Goal: Information Seeking & Learning: Learn about a topic

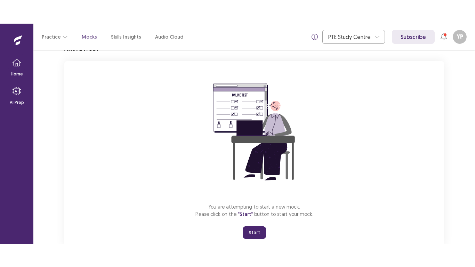
scroll to position [55, 0]
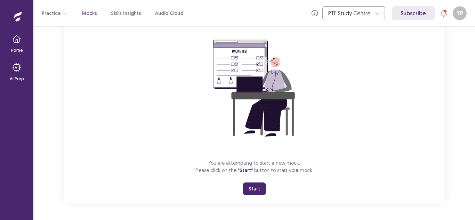
click at [248, 192] on button "Start" at bounding box center [254, 189] width 23 height 13
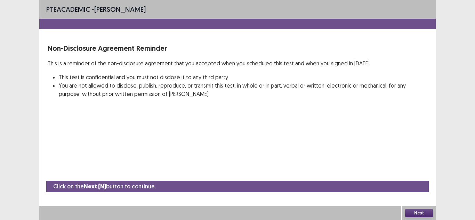
click at [426, 213] on button "Next" at bounding box center [419, 213] width 28 height 8
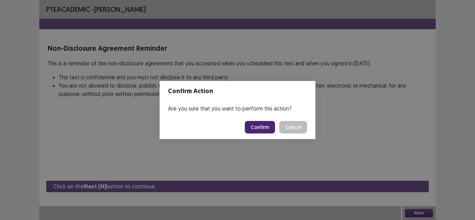
click at [267, 129] on button "Confirm" at bounding box center [260, 127] width 30 height 13
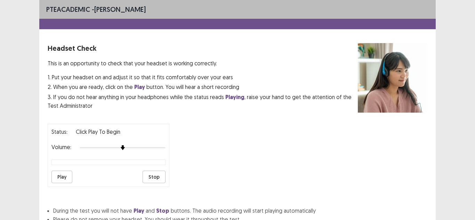
scroll to position [60, 0]
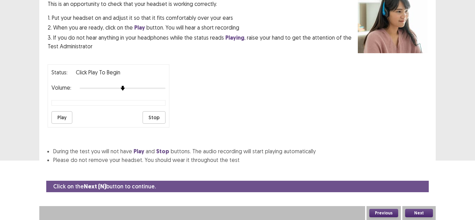
click at [66, 117] on button "Play" at bounding box center [62, 117] width 21 height 13
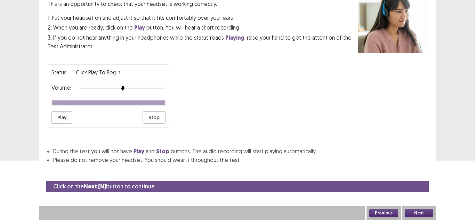
click at [65, 116] on button "Play" at bounding box center [62, 117] width 21 height 13
click at [425, 216] on button "Next" at bounding box center [419, 213] width 28 height 8
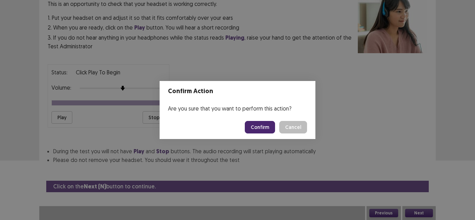
click at [272, 129] on button "Confirm" at bounding box center [260, 127] width 30 height 13
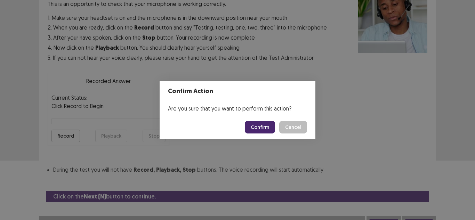
scroll to position [67, 0]
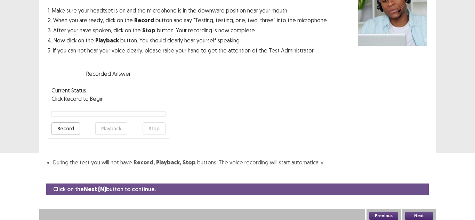
click at [62, 131] on button "Record" at bounding box center [66, 128] width 29 height 13
click at [156, 131] on button "Stop" at bounding box center [154, 128] width 23 height 13
click at [121, 126] on button "Playback" at bounding box center [111, 128] width 32 height 13
click at [411, 216] on button "Next" at bounding box center [419, 216] width 28 height 8
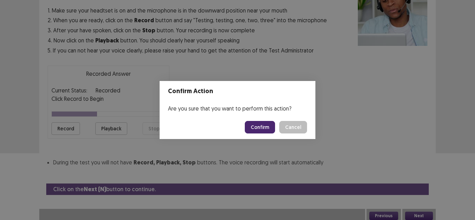
click at [253, 131] on button "Confirm" at bounding box center [260, 127] width 30 height 13
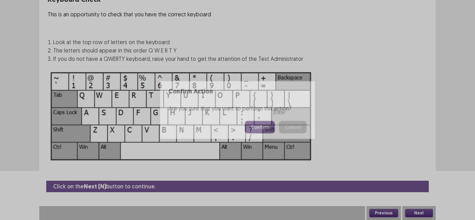
scroll to position [49, 0]
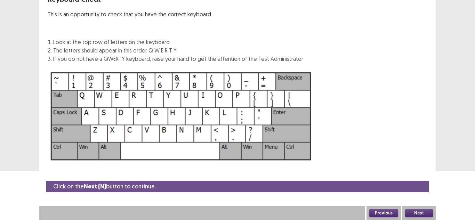
click at [408, 212] on button "Next" at bounding box center [419, 213] width 28 height 8
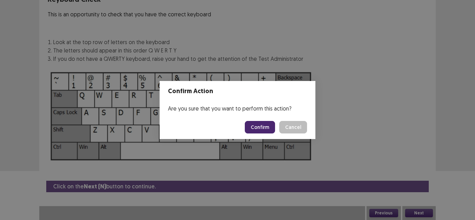
click at [267, 130] on button "Confirm" at bounding box center [260, 127] width 30 height 13
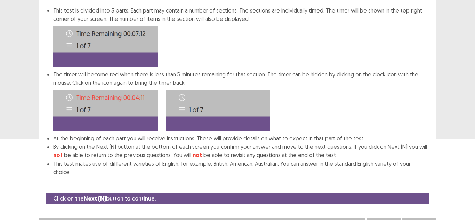
scroll to position [85, 0]
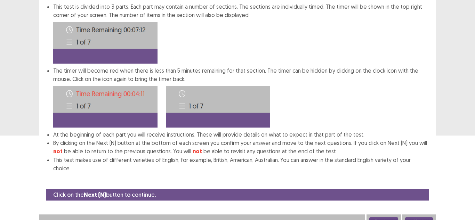
click at [411, 218] on button "Next" at bounding box center [419, 222] width 28 height 8
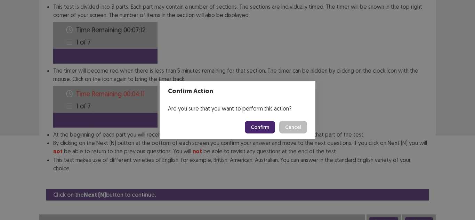
click at [250, 130] on button "Confirm" at bounding box center [260, 127] width 30 height 13
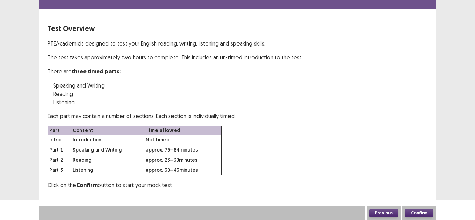
scroll to position [20, 0]
click at [410, 215] on button "Confirm" at bounding box center [419, 213] width 28 height 8
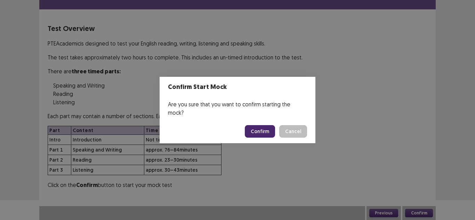
click at [262, 128] on button "Confirm" at bounding box center [260, 131] width 30 height 13
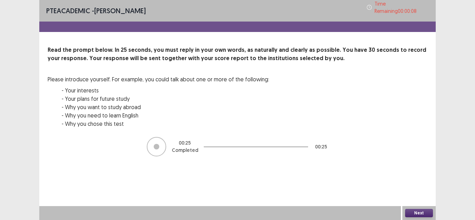
click at [425, 213] on button "Next" at bounding box center [419, 213] width 28 height 8
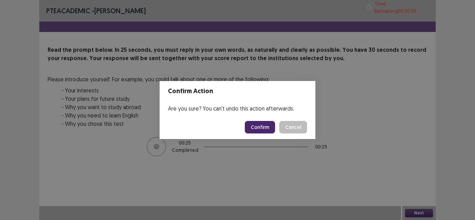
click at [273, 125] on button "Confirm" at bounding box center [260, 127] width 30 height 13
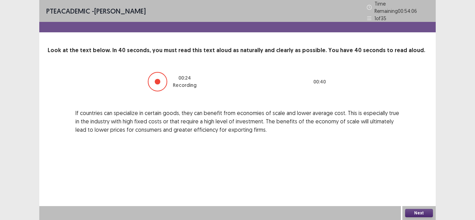
click at [412, 212] on button "Next" at bounding box center [419, 213] width 28 height 8
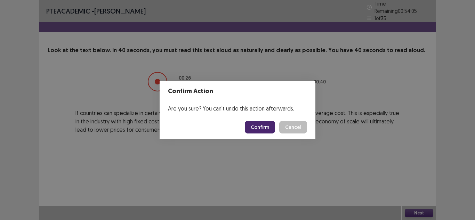
click at [264, 128] on button "Confirm" at bounding box center [260, 127] width 30 height 13
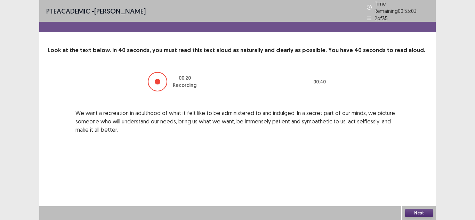
click at [411, 212] on button "Next" at bounding box center [419, 213] width 28 height 8
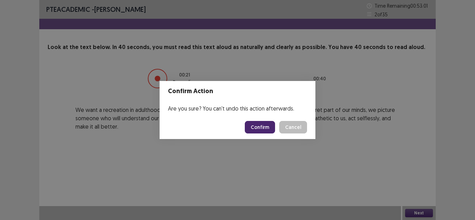
click at [269, 125] on button "Confirm" at bounding box center [260, 127] width 30 height 13
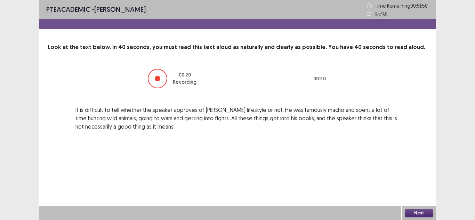
click at [413, 212] on button "Next" at bounding box center [419, 213] width 28 height 8
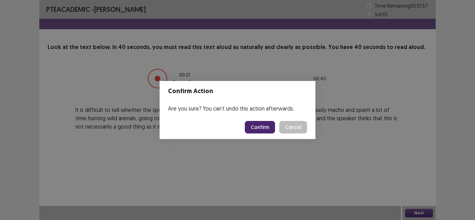
click at [254, 128] on button "Confirm" at bounding box center [260, 127] width 30 height 13
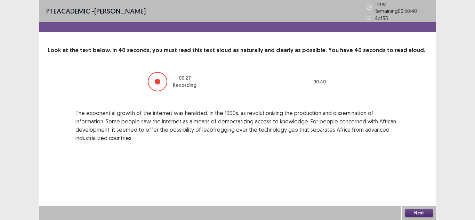
click at [424, 212] on button "Next" at bounding box center [419, 213] width 28 height 8
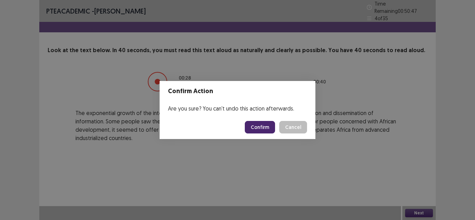
click at [261, 127] on button "Confirm" at bounding box center [260, 127] width 30 height 13
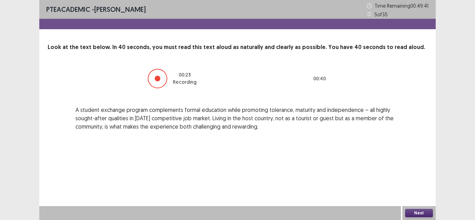
click at [411, 213] on button "Next" at bounding box center [419, 213] width 28 height 8
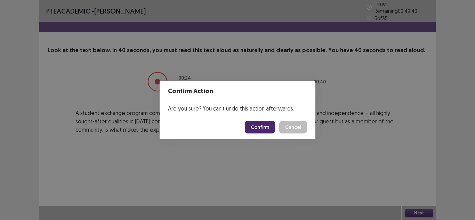
click at [270, 126] on button "Confirm" at bounding box center [260, 127] width 30 height 13
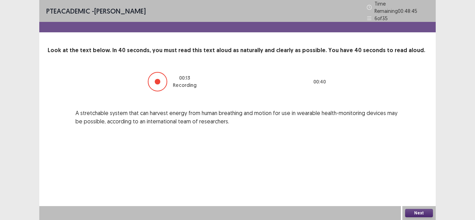
click at [425, 212] on button "Next" at bounding box center [419, 213] width 28 height 8
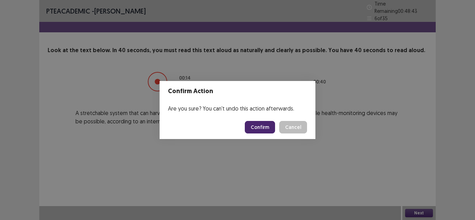
click at [262, 128] on button "Confirm" at bounding box center [260, 127] width 30 height 13
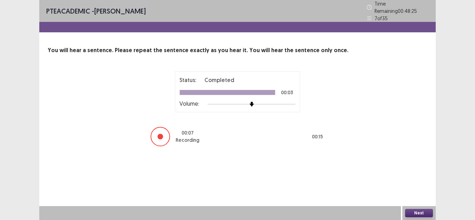
click at [425, 212] on button "Next" at bounding box center [419, 213] width 28 height 8
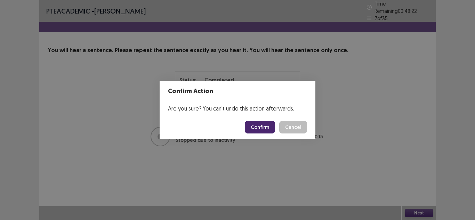
click at [251, 126] on button "Confirm" at bounding box center [260, 127] width 30 height 13
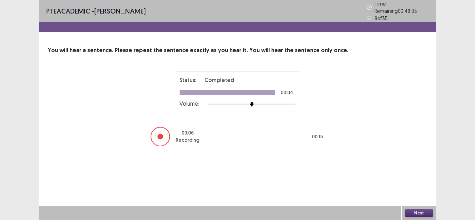
click at [425, 209] on button "Next" at bounding box center [419, 213] width 28 height 8
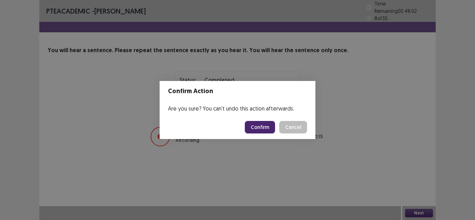
click at [268, 126] on button "Confirm" at bounding box center [260, 127] width 30 height 13
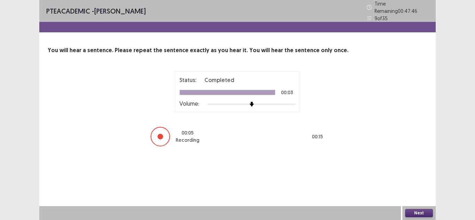
click at [422, 207] on div "Next" at bounding box center [419, 213] width 33 height 14
click at [421, 212] on button "Next" at bounding box center [419, 213] width 28 height 8
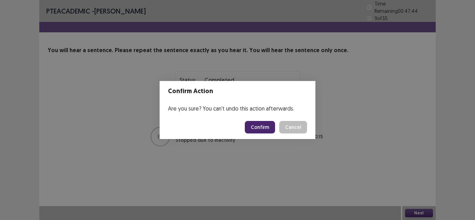
click at [258, 131] on button "Confirm" at bounding box center [260, 127] width 30 height 13
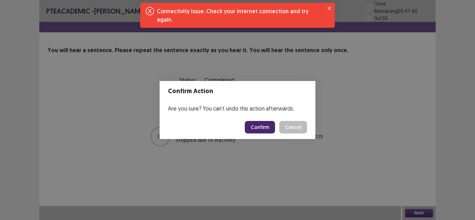
click at [259, 127] on button "Confirm" at bounding box center [260, 127] width 30 height 13
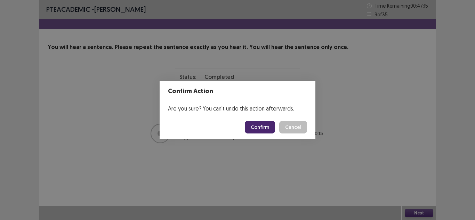
click at [251, 128] on button "Confirm" at bounding box center [260, 127] width 30 height 13
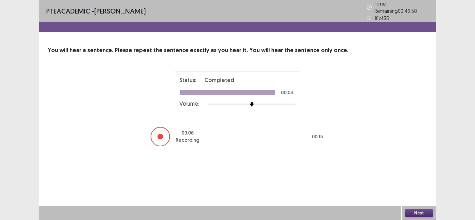
click at [418, 214] on button "Next" at bounding box center [419, 213] width 28 height 8
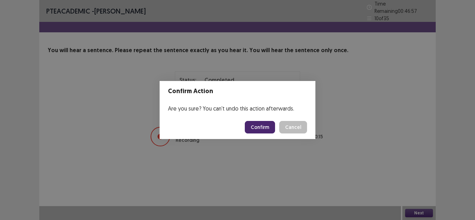
click at [266, 126] on button "Confirm" at bounding box center [260, 127] width 30 height 13
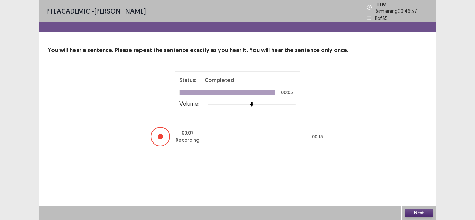
click at [422, 212] on button "Next" at bounding box center [419, 213] width 28 height 8
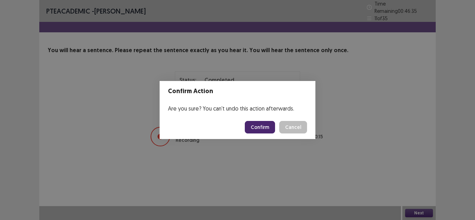
click at [259, 126] on button "Confirm" at bounding box center [260, 127] width 30 height 13
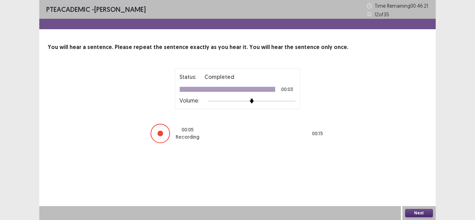
click at [422, 211] on button "Next" at bounding box center [419, 213] width 28 height 8
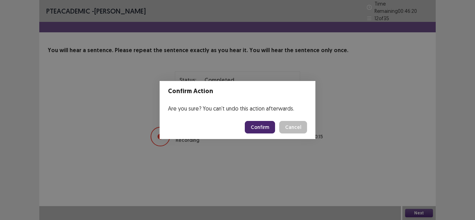
click at [269, 125] on button "Confirm" at bounding box center [260, 127] width 30 height 13
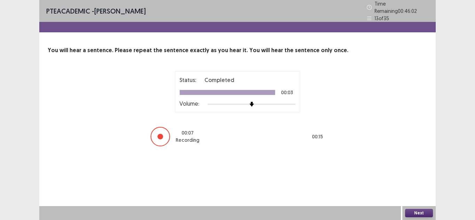
click at [426, 215] on button "Next" at bounding box center [419, 213] width 28 height 8
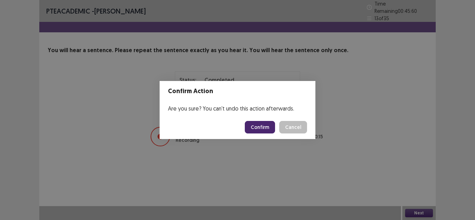
click at [264, 125] on button "Confirm" at bounding box center [260, 127] width 30 height 13
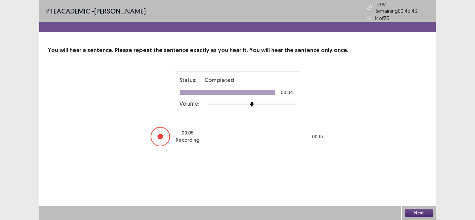
click at [425, 215] on button "Next" at bounding box center [419, 213] width 28 height 8
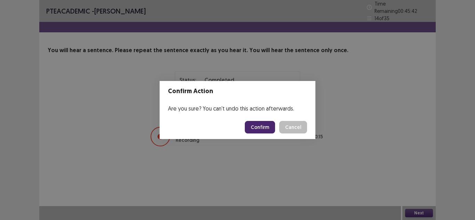
click at [259, 129] on button "Confirm" at bounding box center [260, 127] width 30 height 13
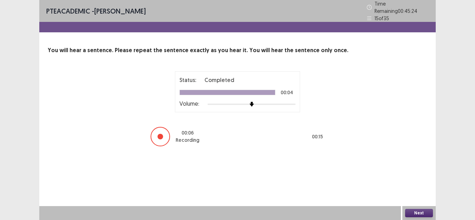
click at [423, 212] on button "Next" at bounding box center [419, 213] width 28 height 8
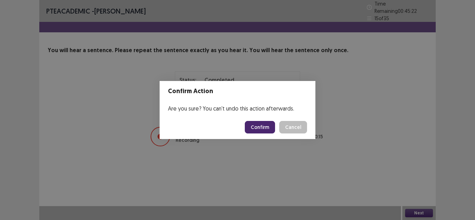
click at [264, 127] on button "Confirm" at bounding box center [260, 127] width 30 height 13
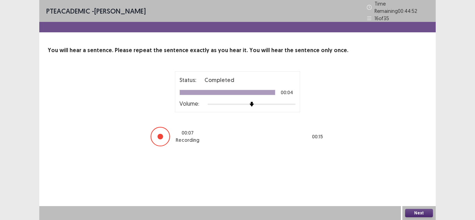
click at [420, 211] on button "Next" at bounding box center [419, 213] width 28 height 8
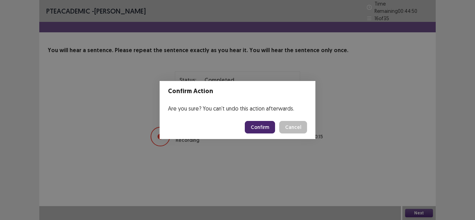
click at [265, 126] on button "Confirm" at bounding box center [260, 127] width 30 height 13
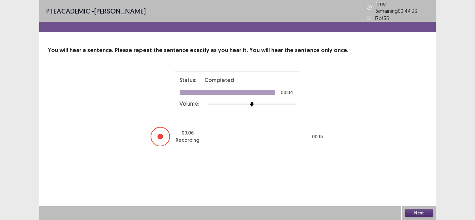
click at [421, 213] on button "Next" at bounding box center [419, 213] width 28 height 8
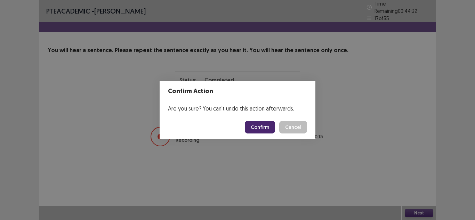
click at [261, 124] on button "Confirm" at bounding box center [260, 127] width 30 height 13
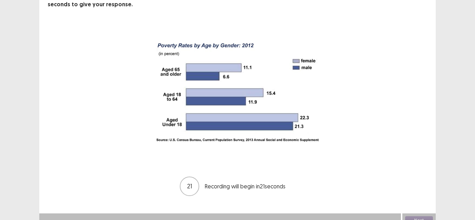
scroll to position [58, 0]
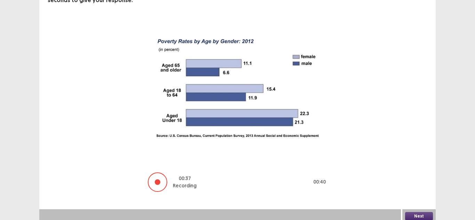
click at [418, 214] on button "Next" at bounding box center [419, 216] width 28 height 8
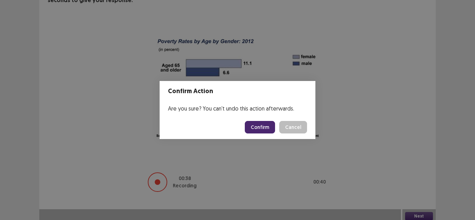
click at [264, 128] on button "Confirm" at bounding box center [260, 127] width 30 height 13
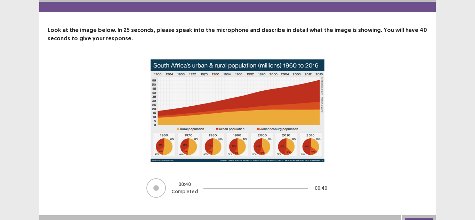
scroll to position [26, 0]
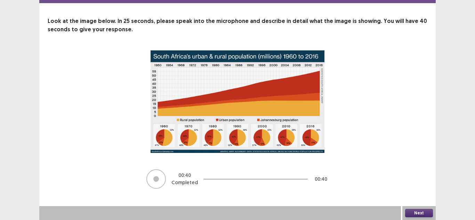
click at [413, 214] on button "Next" at bounding box center [419, 213] width 28 height 8
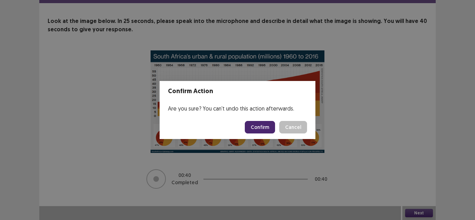
click at [249, 124] on button "Confirm" at bounding box center [260, 127] width 30 height 13
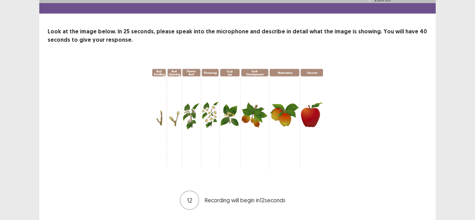
scroll to position [35, 0]
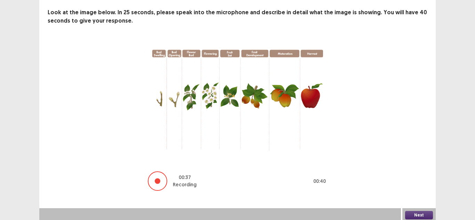
click at [409, 213] on button "Next" at bounding box center [419, 215] width 28 height 8
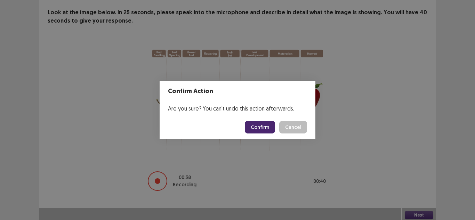
click at [267, 127] on button "Confirm" at bounding box center [260, 127] width 30 height 13
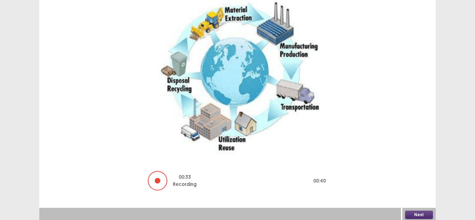
scroll to position [82, 0]
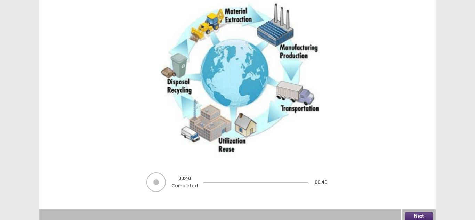
click at [408, 212] on button "Next" at bounding box center [419, 216] width 28 height 8
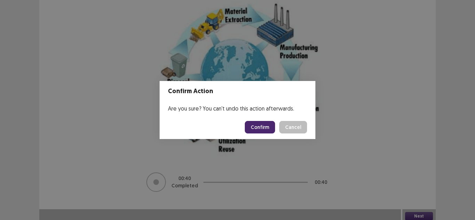
click at [255, 129] on button "Confirm" at bounding box center [260, 127] width 30 height 13
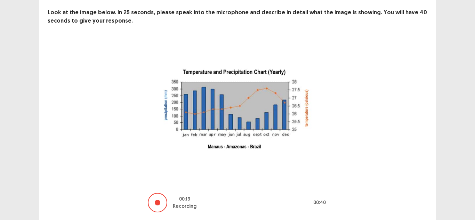
scroll to position [58, 0]
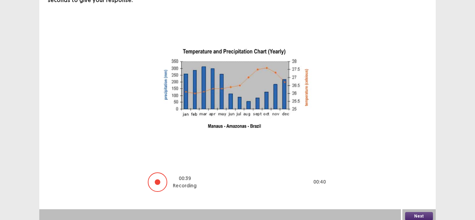
click at [410, 212] on button "Next" at bounding box center [419, 216] width 28 height 8
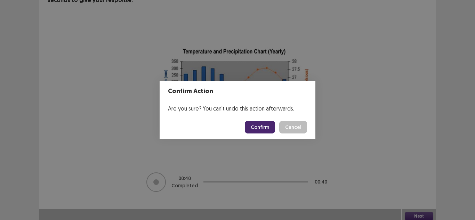
click at [269, 129] on button "Confirm" at bounding box center [260, 127] width 30 height 13
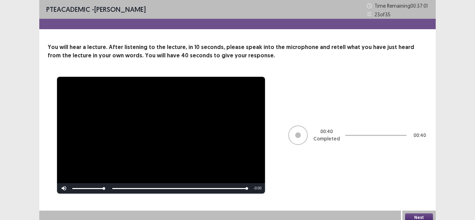
click at [410, 219] on button "Next" at bounding box center [419, 218] width 28 height 8
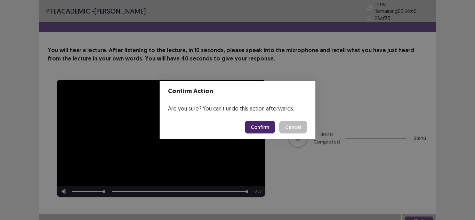
click at [265, 124] on button "Confirm" at bounding box center [260, 127] width 30 height 13
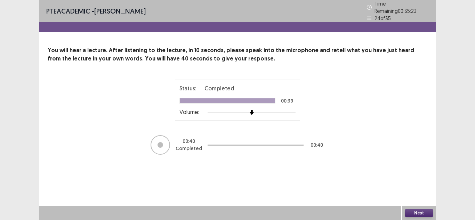
click at [418, 213] on button "Next" at bounding box center [419, 213] width 28 height 8
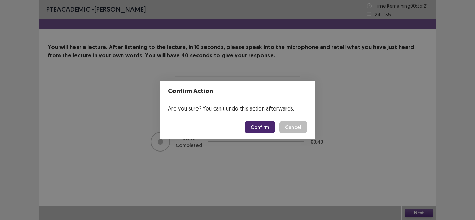
click at [263, 122] on button "Confirm" at bounding box center [260, 127] width 30 height 13
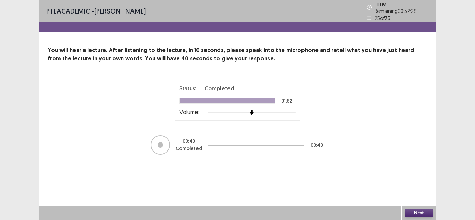
click at [424, 216] on button "Next" at bounding box center [419, 213] width 28 height 8
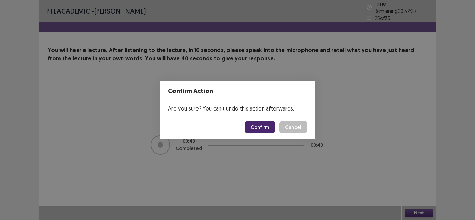
click at [266, 125] on button "Confirm" at bounding box center [260, 127] width 30 height 13
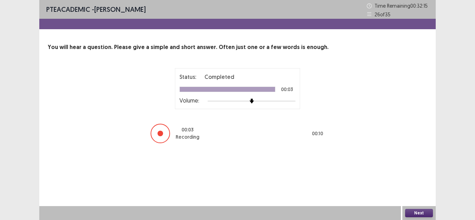
click at [414, 216] on button "Next" at bounding box center [419, 213] width 28 height 8
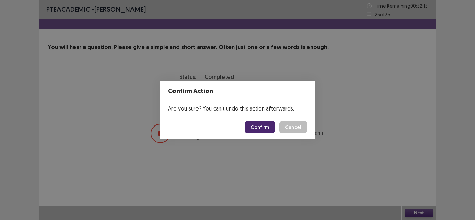
click at [257, 123] on button "Confirm" at bounding box center [260, 127] width 30 height 13
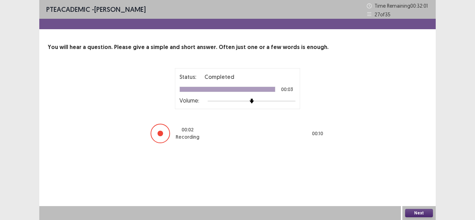
click at [408, 212] on button "Next" at bounding box center [419, 213] width 28 height 8
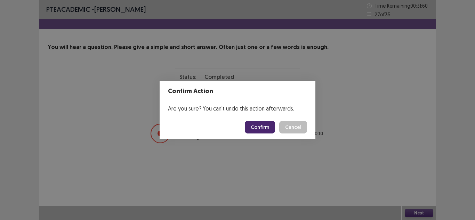
click at [259, 129] on button "Confirm" at bounding box center [260, 127] width 30 height 13
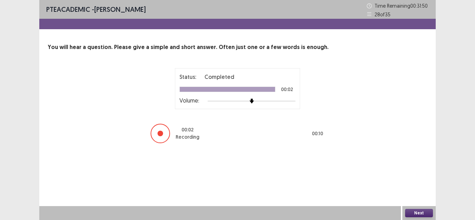
click at [425, 214] on button "Next" at bounding box center [419, 213] width 28 height 8
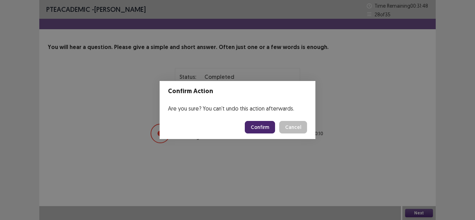
click at [265, 126] on button "Confirm" at bounding box center [260, 127] width 30 height 13
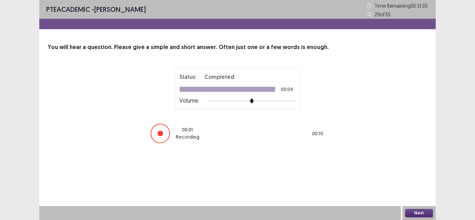
click at [419, 212] on button "Next" at bounding box center [419, 213] width 28 height 8
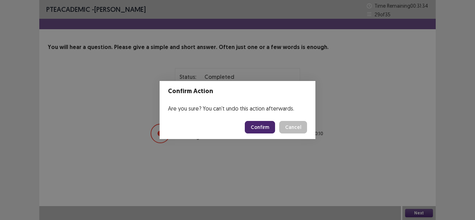
click at [266, 125] on button "Confirm" at bounding box center [260, 127] width 30 height 13
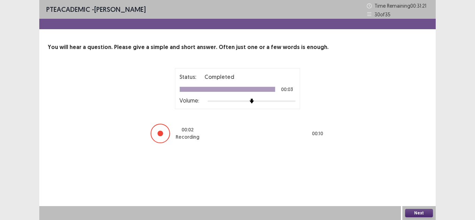
click at [414, 211] on button "Next" at bounding box center [419, 213] width 28 height 8
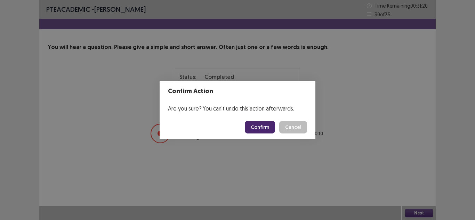
click at [268, 130] on button "Confirm" at bounding box center [260, 127] width 30 height 13
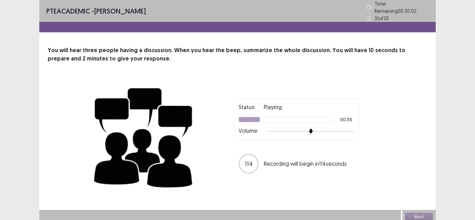
click at [261, 162] on div "114 Recording will begin in 114 seconds" at bounding box center [297, 163] width 116 height 19
click at [309, 129] on img at bounding box center [311, 132] width 6 height 6
click at [309, 129] on img at bounding box center [311, 131] width 5 height 5
click at [266, 118] on div at bounding box center [287, 120] width 96 height 6
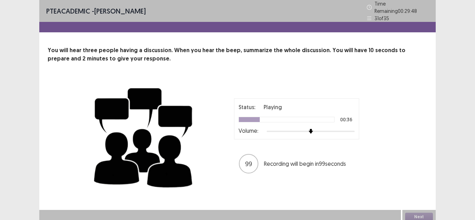
click at [266, 118] on div at bounding box center [287, 120] width 96 height 6
click at [314, 181] on div "Status: Playing 00:40 Volume: 79 Recording will begin in 79 seconds" at bounding box center [238, 137] width 292 height 114
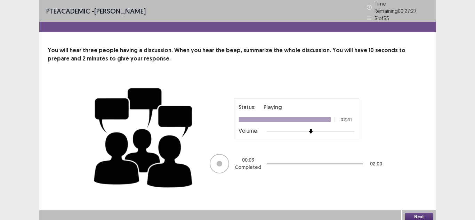
click at [239, 134] on div "Status: Playing 02:41 Volume:" at bounding box center [296, 118] width 125 height 41
click at [315, 162] on div at bounding box center [315, 163] width 96 height 21
click at [315, 161] on div at bounding box center [315, 163] width 96 height 21
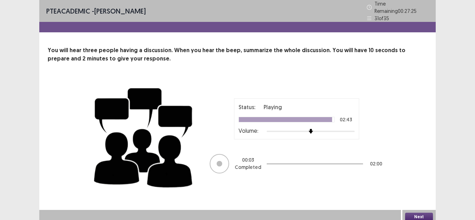
click at [315, 164] on div at bounding box center [315, 164] width 96 height 1
click at [420, 213] on button "Next" at bounding box center [419, 217] width 28 height 8
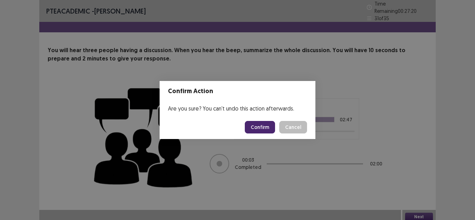
click at [261, 129] on button "Confirm" at bounding box center [260, 127] width 30 height 13
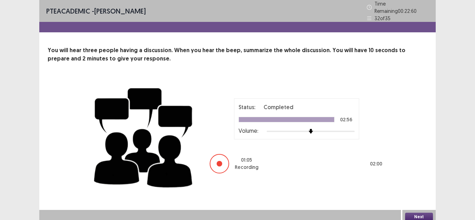
click at [345, 67] on div "You will hear three people having a discussion. When you hear the beep, summari…" at bounding box center [237, 119] width 397 height 147
click at [419, 213] on button "Next" at bounding box center [419, 217] width 28 height 8
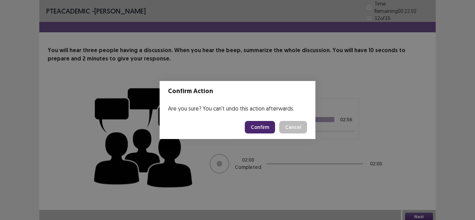
click at [260, 124] on button "Confirm" at bounding box center [260, 127] width 30 height 13
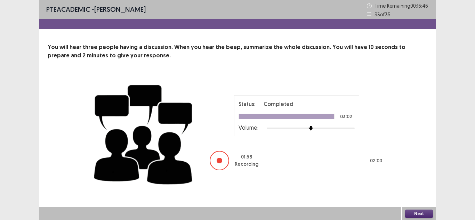
click at [424, 213] on button "Next" at bounding box center [419, 214] width 28 height 8
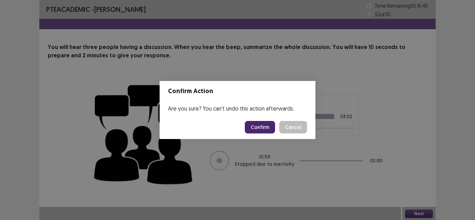
click at [262, 128] on button "Confirm" at bounding box center [260, 127] width 30 height 13
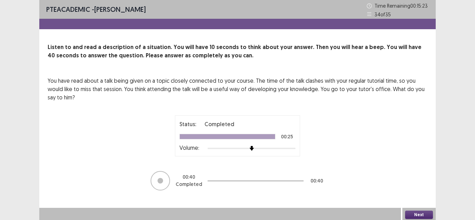
click at [412, 216] on button "Next" at bounding box center [419, 215] width 28 height 8
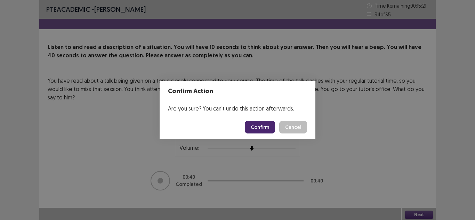
click at [267, 127] on button "Confirm" at bounding box center [260, 127] width 30 height 13
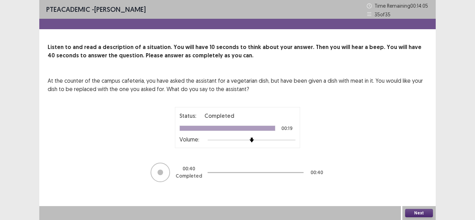
click at [425, 213] on button "Next" at bounding box center [419, 213] width 28 height 8
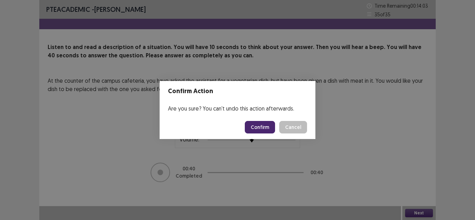
click at [259, 132] on button "Confirm" at bounding box center [260, 127] width 30 height 13
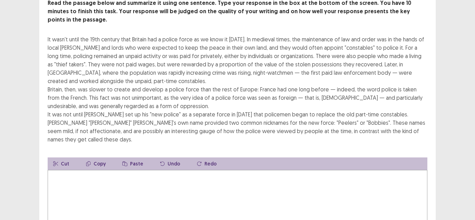
scroll to position [35, 0]
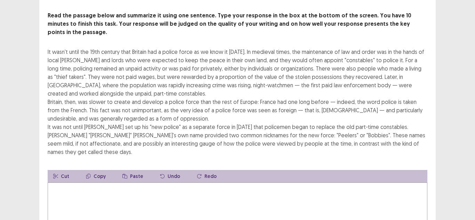
click at [93, 183] on textarea at bounding box center [238, 221] width 380 height 77
type textarea "*"
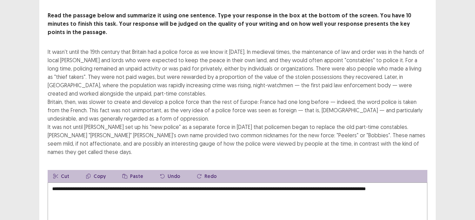
drag, startPoint x: 81, startPoint y: 179, endPoint x: 393, endPoint y: 165, distance: 312.1
click at [393, 183] on textarea "**********" at bounding box center [238, 221] width 380 height 77
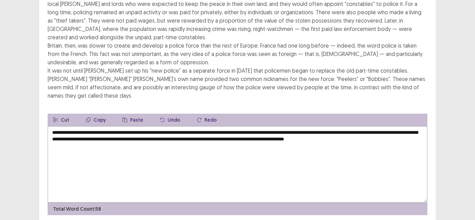
scroll to position [97, 0]
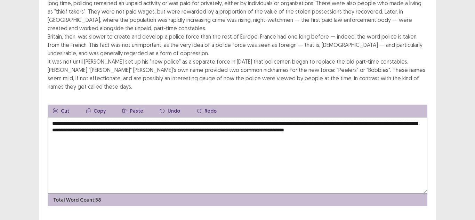
click at [87, 117] on textarea "**********" at bounding box center [238, 155] width 380 height 77
click at [88, 117] on textarea "**********" at bounding box center [238, 155] width 380 height 77
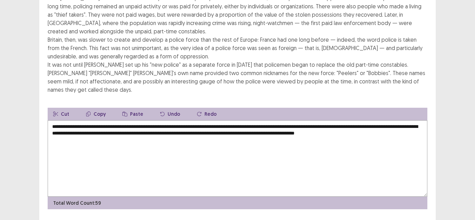
type textarea "**********"
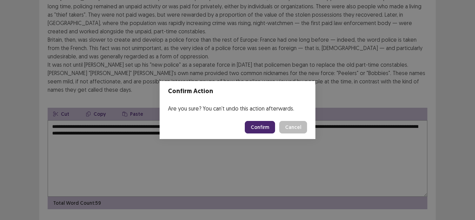
click at [259, 127] on button "Confirm" at bounding box center [260, 127] width 30 height 13
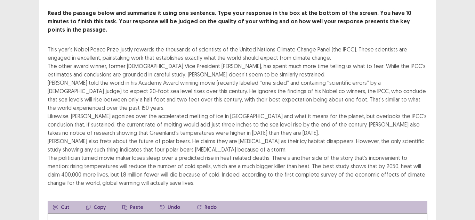
scroll to position [104, 0]
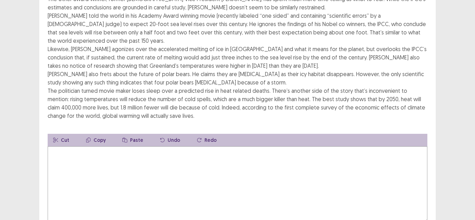
click at [174, 147] on textarea at bounding box center [238, 185] width 380 height 77
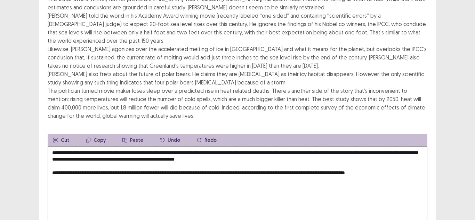
click at [283, 153] on textarea "**********" at bounding box center [238, 185] width 380 height 77
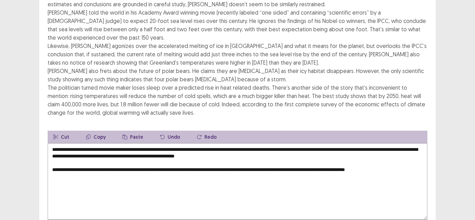
click at [403, 155] on textarea "**********" at bounding box center [238, 181] width 380 height 77
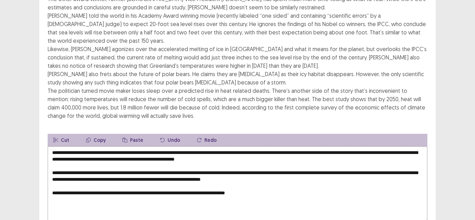
drag, startPoint x: 156, startPoint y: 174, endPoint x: 173, endPoint y: 175, distance: 16.8
click at [173, 175] on textarea "**********" at bounding box center [238, 185] width 380 height 77
click at [258, 178] on textarea "**********" at bounding box center [238, 185] width 380 height 77
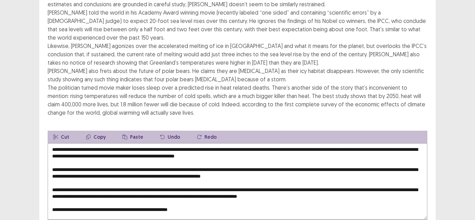
drag, startPoint x: 193, startPoint y: 192, endPoint x: 125, endPoint y: 130, distance: 92.1
click at [129, 143] on textarea "**********" at bounding box center [238, 181] width 380 height 77
click at [213, 197] on textarea "**********" at bounding box center [238, 181] width 380 height 77
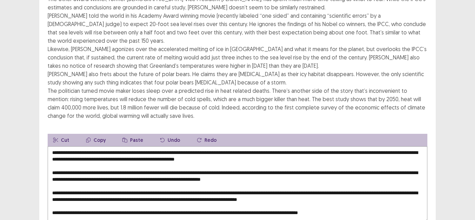
type textarea "**********"
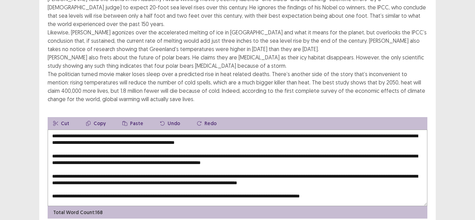
scroll to position [131, 0]
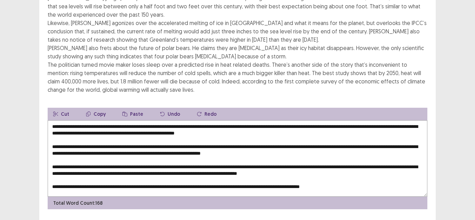
drag, startPoint x: 352, startPoint y: 167, endPoint x: 47, endPoint y: 103, distance: 311.6
click at [47, 104] on div "Read the passage below and summarize it using one sentence. Type your response …" at bounding box center [237, 63] width 397 height 294
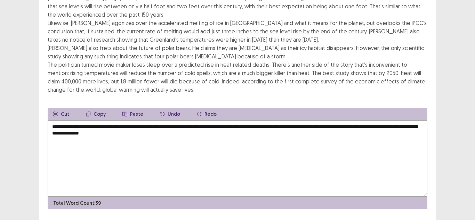
type textarea "**********"
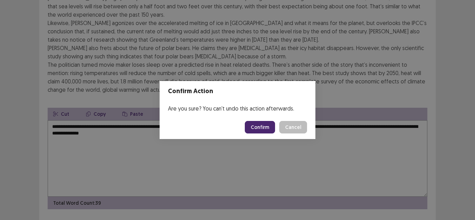
click at [264, 124] on button "Confirm" at bounding box center [260, 127] width 30 height 13
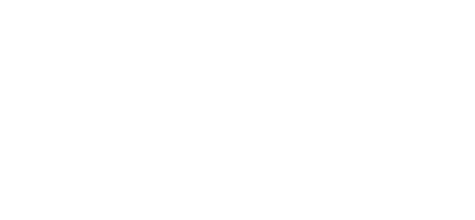
scroll to position [0, 0]
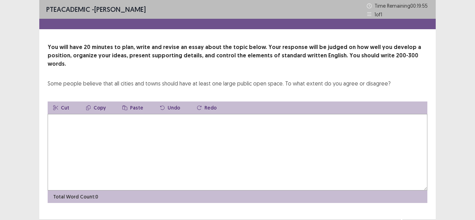
drag, startPoint x: 94, startPoint y: 120, endPoint x: 69, endPoint y: 117, distance: 25.6
click at [69, 117] on textarea at bounding box center [238, 152] width 380 height 77
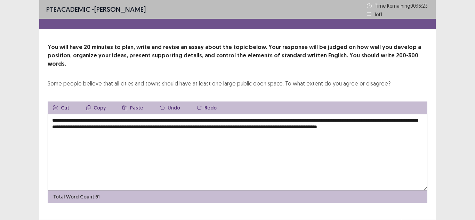
drag, startPoint x: 101, startPoint y: 126, endPoint x: 53, endPoint y: 131, distance: 48.6
click at [52, 131] on textarea "**********" at bounding box center [238, 152] width 380 height 77
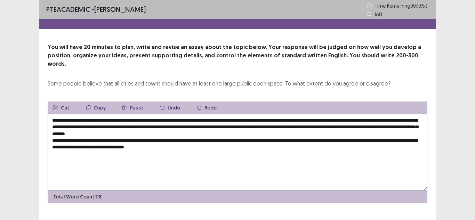
click at [104, 138] on textarea "**********" at bounding box center [238, 152] width 380 height 77
click at [105, 138] on textarea "**********" at bounding box center [238, 152] width 380 height 77
click at [226, 142] on textarea "**********" at bounding box center [238, 152] width 380 height 77
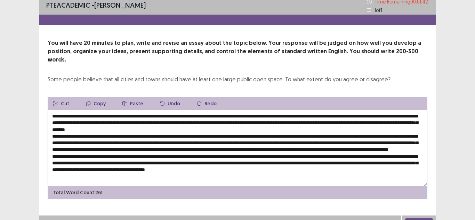
scroll to position [5, 0]
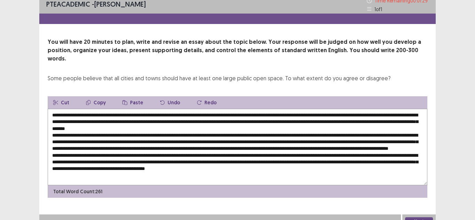
click at [71, 167] on textarea at bounding box center [238, 147] width 380 height 77
click at [351, 170] on textarea at bounding box center [238, 147] width 380 height 77
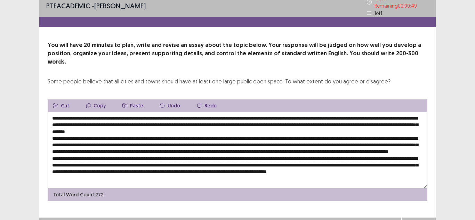
scroll to position [3, 0]
drag, startPoint x: 116, startPoint y: 174, endPoint x: 80, endPoint y: 174, distance: 36.2
click at [80, 174] on textarea at bounding box center [238, 150] width 380 height 77
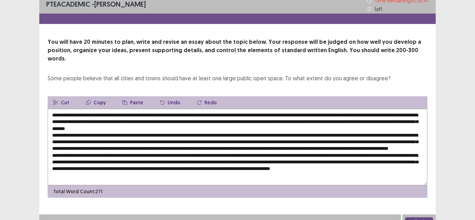
scroll to position [10, 0]
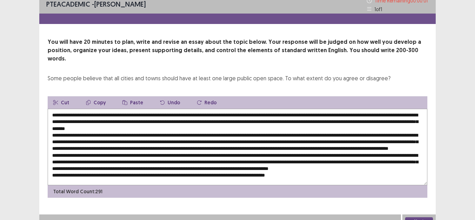
type textarea "**********"
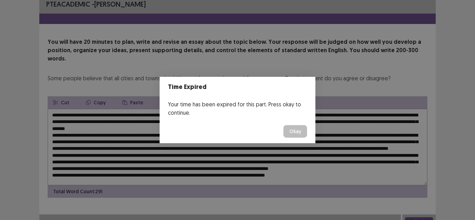
click at [297, 132] on button "Okay" at bounding box center [296, 131] width 24 height 13
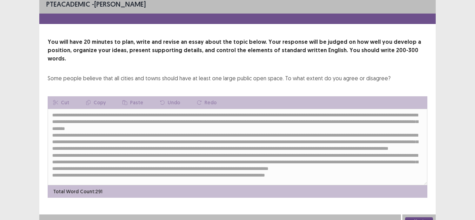
click at [411, 218] on button "Next" at bounding box center [419, 222] width 28 height 8
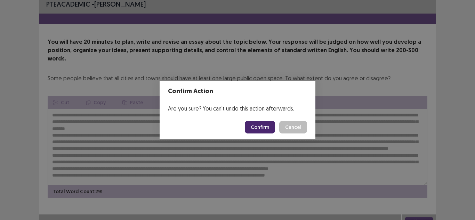
click at [272, 122] on button "Confirm" at bounding box center [260, 127] width 30 height 13
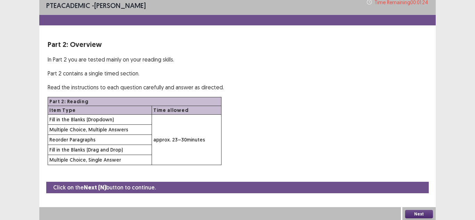
scroll to position [5, 0]
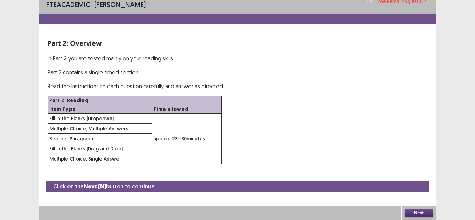
click at [420, 214] on button "Next" at bounding box center [419, 213] width 28 height 8
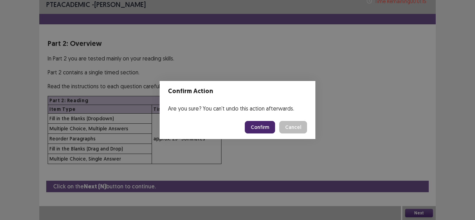
click at [253, 125] on button "Confirm" at bounding box center [260, 127] width 30 height 13
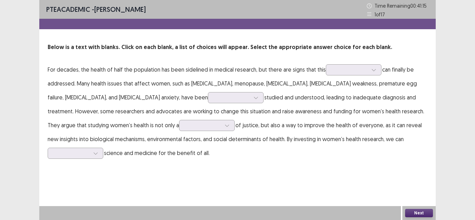
scroll to position [0, 0]
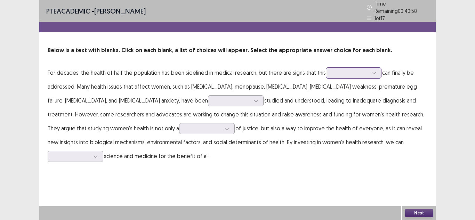
click at [360, 71] on div at bounding box center [350, 73] width 36 height 7
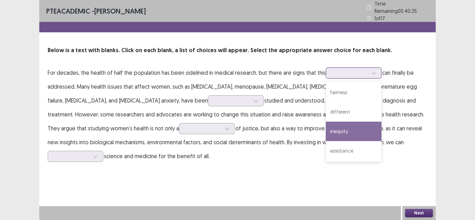
click at [345, 130] on div "inequity" at bounding box center [354, 131] width 56 height 19
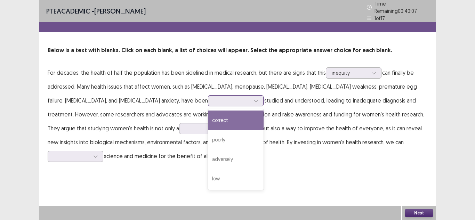
click at [254, 100] on icon at bounding box center [256, 100] width 5 height 5
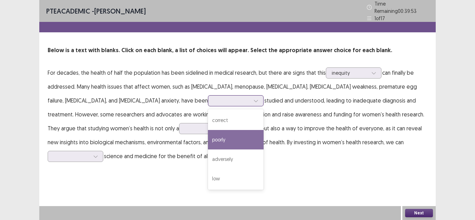
click at [208, 137] on div "poorly" at bounding box center [236, 139] width 56 height 19
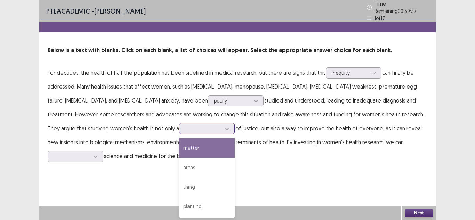
click at [185, 126] on div at bounding box center [203, 128] width 36 height 7
click at [179, 150] on div "matter" at bounding box center [207, 148] width 56 height 19
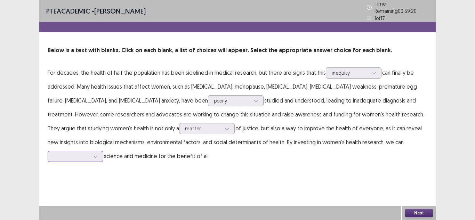
click at [55, 154] on input "text" at bounding box center [54, 156] width 1 height 5
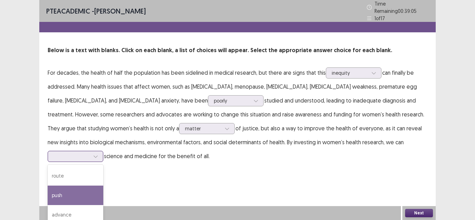
scroll to position [11, 0]
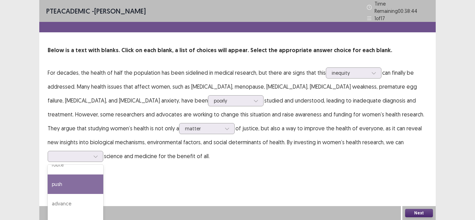
click at [354, 165] on div "PTE academic - [PERSON_NAME] Time Remaining 00 : 38 : 44 1 of 17 Below is a tex…" at bounding box center [237, 88] width 397 height 177
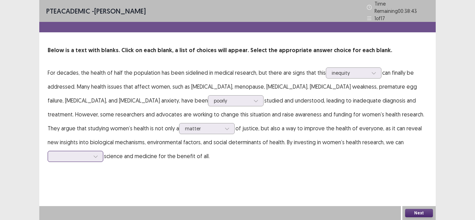
click at [90, 153] on div at bounding box center [72, 156] width 36 height 7
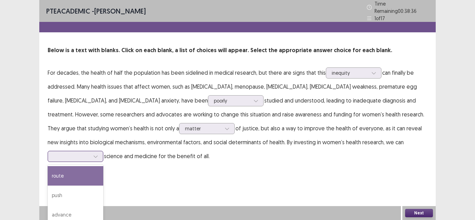
click at [103, 166] on div "route" at bounding box center [76, 175] width 56 height 19
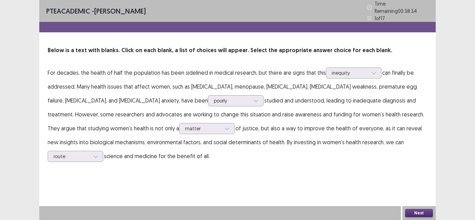
click at [412, 211] on button "Next" at bounding box center [419, 213] width 28 height 8
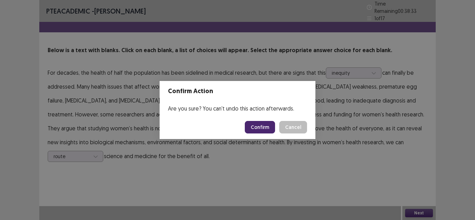
click at [258, 133] on button "Confirm" at bounding box center [260, 127] width 30 height 13
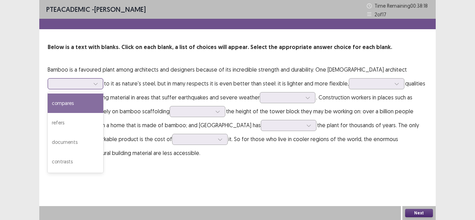
click at [78, 86] on div at bounding box center [72, 83] width 36 height 7
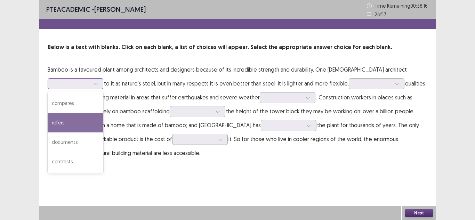
click at [74, 118] on div "refers" at bounding box center [76, 122] width 56 height 19
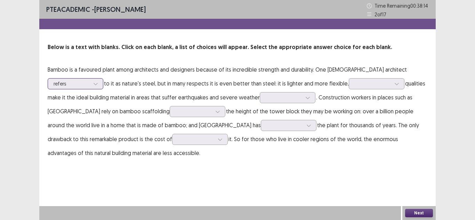
click at [90, 86] on div "refers" at bounding box center [72, 84] width 38 height 10
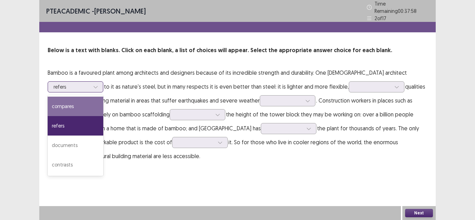
click at [88, 104] on div "compares" at bounding box center [76, 106] width 56 height 19
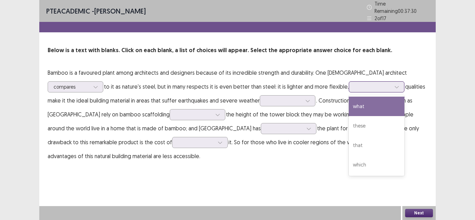
click at [370, 84] on div at bounding box center [373, 87] width 36 height 7
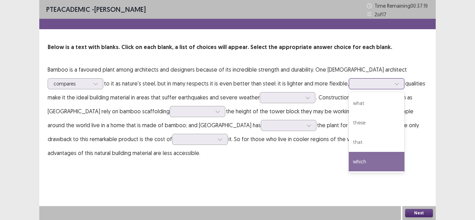
click at [368, 156] on div "which" at bounding box center [377, 161] width 56 height 19
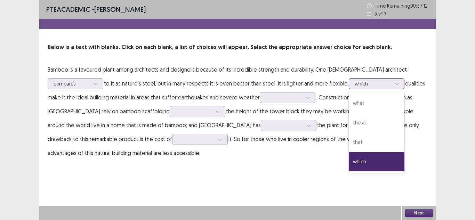
click at [361, 84] on div at bounding box center [373, 83] width 36 height 7
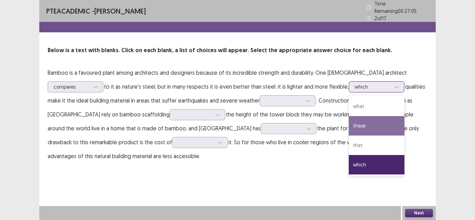
click at [363, 125] on div "these" at bounding box center [377, 125] width 56 height 19
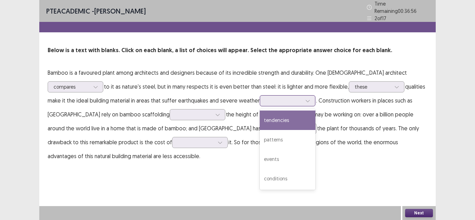
click at [268, 100] on div at bounding box center [284, 100] width 36 height 7
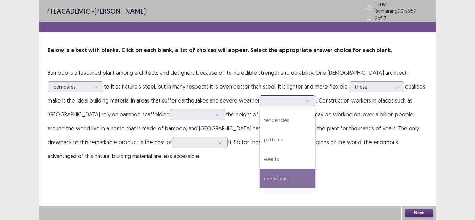
click at [281, 174] on div "conditions" at bounding box center [288, 178] width 56 height 19
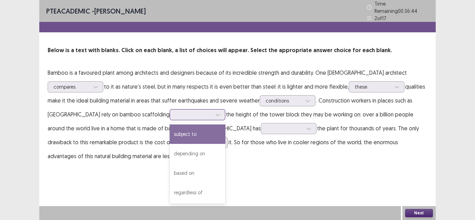
click at [176, 113] on div at bounding box center [194, 114] width 36 height 7
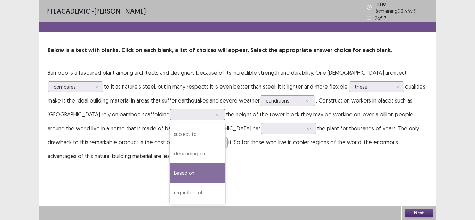
click at [170, 171] on div "based on" at bounding box center [198, 173] width 56 height 19
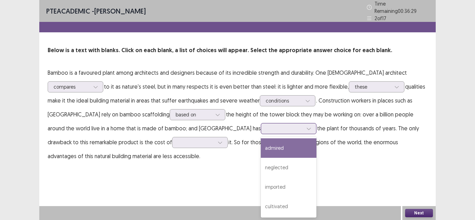
click at [267, 126] on div at bounding box center [285, 128] width 36 height 7
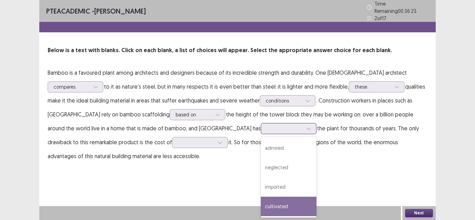
click at [261, 205] on div "cultivated" at bounding box center [289, 206] width 56 height 19
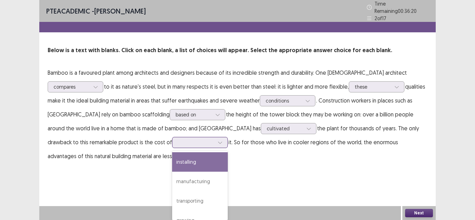
click at [178, 140] on div at bounding box center [196, 142] width 36 height 7
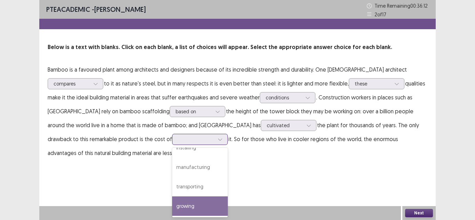
click at [172, 203] on div "growing" at bounding box center [200, 206] width 56 height 19
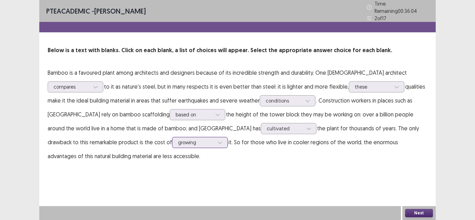
click at [215, 142] on div at bounding box center [220, 142] width 10 height 10
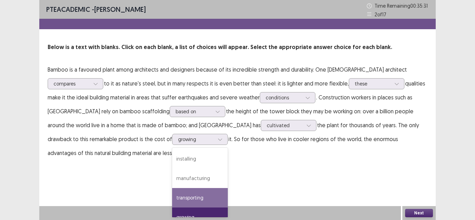
click at [218, 175] on div "PTE academic - [PERSON_NAME] Time Remaining 00 : 35 : 31 2 of 17 Below is a tex…" at bounding box center [237, 110] width 397 height 220
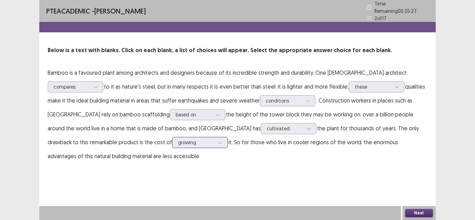
click at [215, 139] on div at bounding box center [220, 142] width 10 height 10
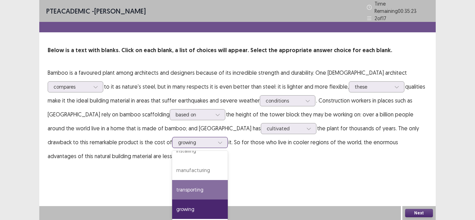
click at [172, 186] on div "transporting" at bounding box center [200, 189] width 56 height 19
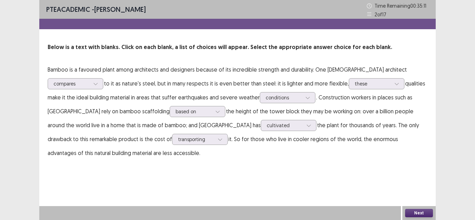
click at [427, 213] on button "Next" at bounding box center [419, 213] width 28 height 8
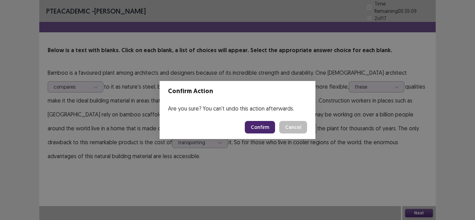
click at [258, 123] on button "Confirm" at bounding box center [260, 127] width 30 height 13
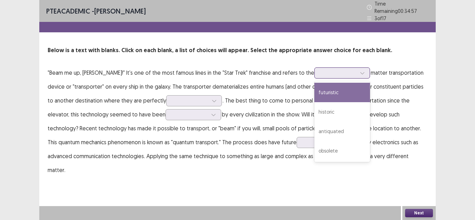
click at [325, 72] on div at bounding box center [339, 73] width 36 height 7
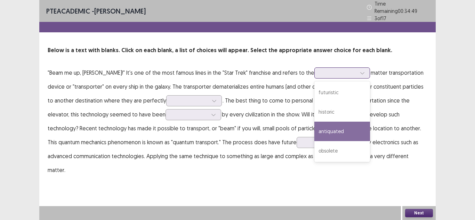
click at [323, 124] on div "antiquated" at bounding box center [343, 131] width 56 height 19
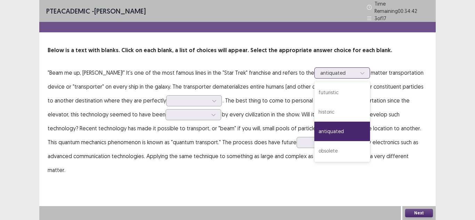
click at [357, 73] on div at bounding box center [362, 73] width 10 height 10
click at [323, 87] on div "futuristic" at bounding box center [343, 92] width 56 height 19
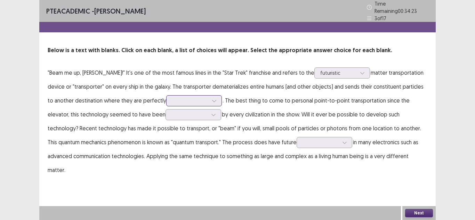
click at [172, 98] on div at bounding box center [190, 100] width 36 height 7
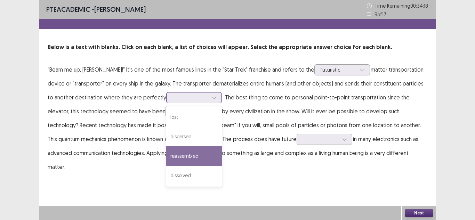
click at [166, 158] on div "reassembled" at bounding box center [194, 156] width 56 height 19
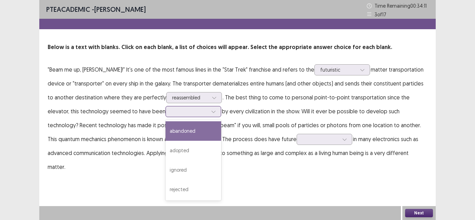
click at [172, 115] on div at bounding box center [190, 111] width 36 height 7
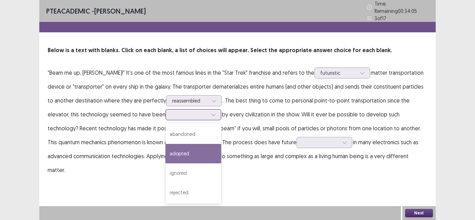
click at [166, 149] on div "adopted" at bounding box center [194, 153] width 56 height 19
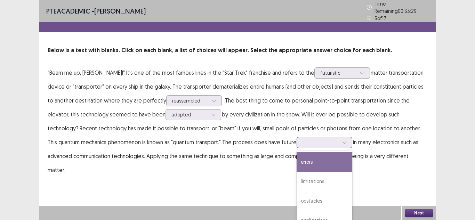
click at [303, 142] on div at bounding box center [321, 142] width 36 height 7
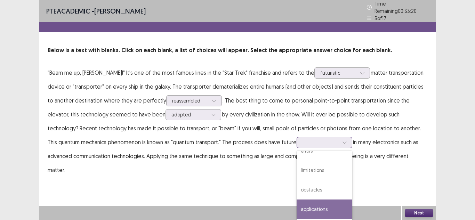
click at [299, 200] on div "applications" at bounding box center [325, 209] width 56 height 19
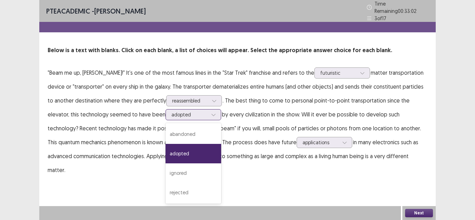
click at [172, 115] on div at bounding box center [190, 114] width 36 height 7
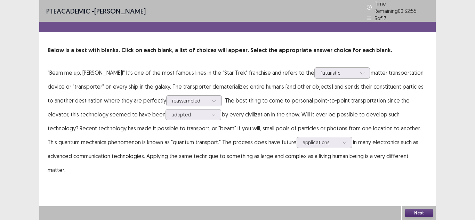
click at [218, 132] on p ""Beam me up, [PERSON_NAME]!" It's one of the most famous lines in the "Star Tre…" at bounding box center [238, 121] width 380 height 111
click at [425, 211] on button "Next" at bounding box center [419, 213] width 28 height 8
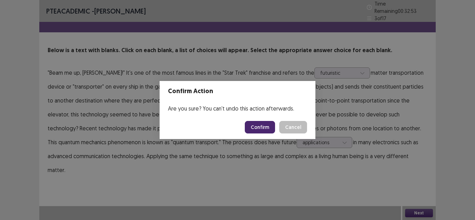
click at [270, 126] on button "Confirm" at bounding box center [260, 127] width 30 height 13
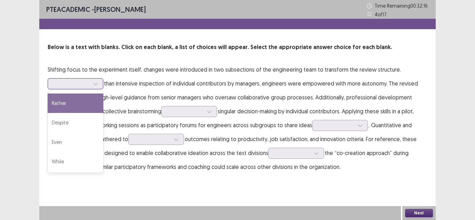
click at [82, 84] on div at bounding box center [72, 83] width 36 height 7
click at [96, 103] on div "Rather" at bounding box center [76, 103] width 56 height 19
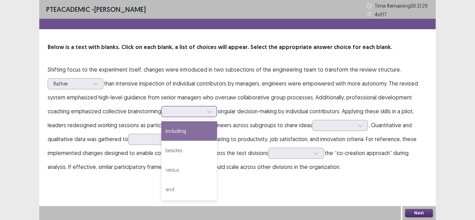
click at [200, 112] on div at bounding box center [185, 111] width 36 height 7
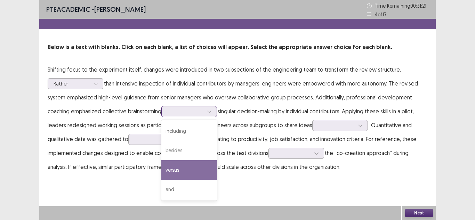
click at [191, 170] on div "versus" at bounding box center [189, 169] width 56 height 19
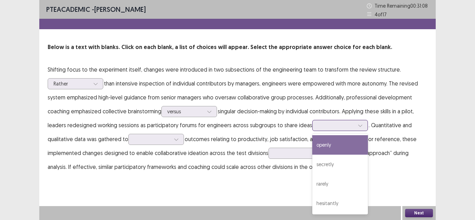
click at [331, 129] on div at bounding box center [337, 125] width 38 height 8
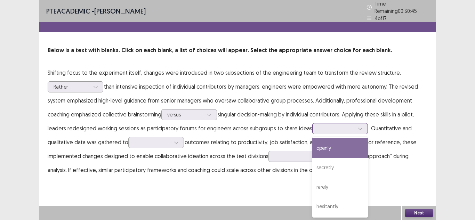
click at [333, 146] on div "openly" at bounding box center [341, 148] width 56 height 19
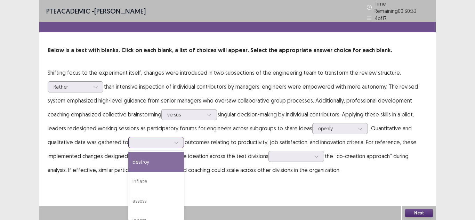
click at [158, 141] on div at bounding box center [152, 142] width 36 height 7
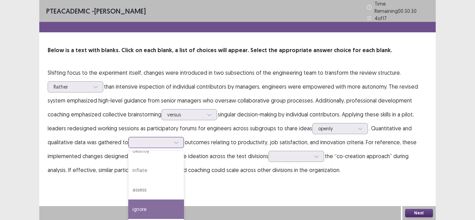
scroll to position [0, 0]
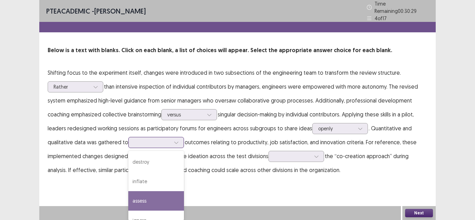
click at [157, 196] on div "assess" at bounding box center [156, 200] width 56 height 19
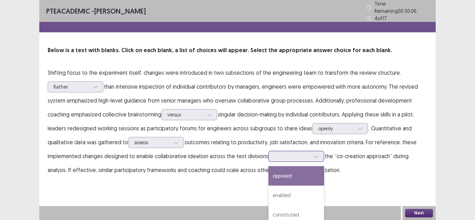
click at [280, 154] on div at bounding box center [293, 156] width 36 height 7
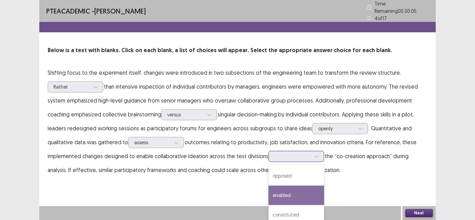
scroll to position [25, 0]
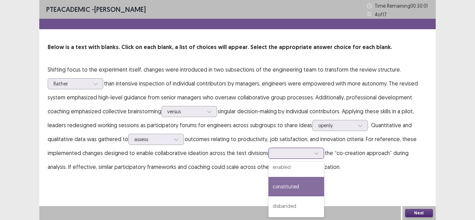
click at [289, 190] on div "constituted" at bounding box center [297, 186] width 56 height 19
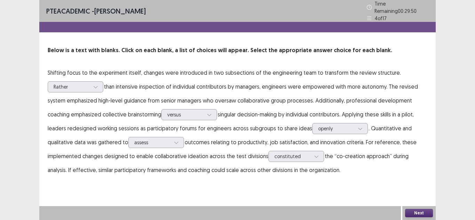
click at [412, 214] on button "Next" at bounding box center [419, 213] width 28 height 8
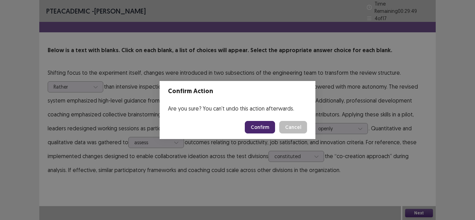
click at [270, 127] on button "Confirm" at bounding box center [260, 127] width 30 height 13
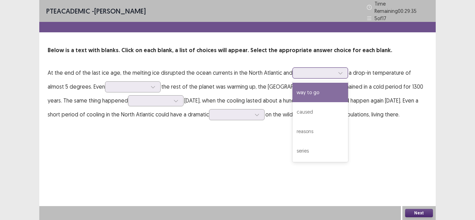
click at [314, 71] on div at bounding box center [317, 73] width 36 height 7
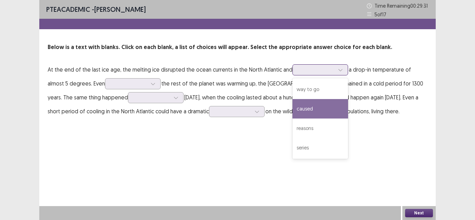
click at [315, 112] on div "caused" at bounding box center [321, 108] width 56 height 19
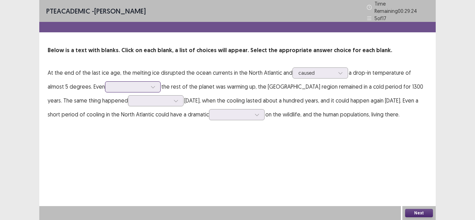
click at [111, 84] on div at bounding box center [129, 87] width 36 height 7
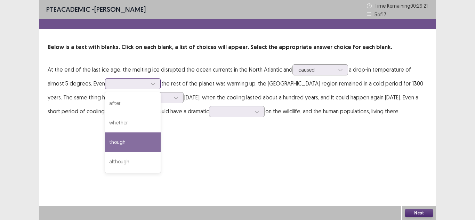
click at [110, 139] on div "though" at bounding box center [133, 142] width 56 height 19
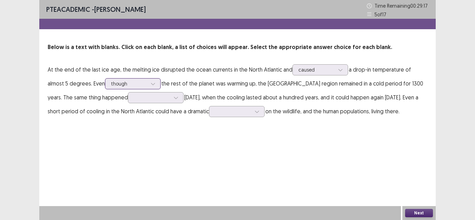
click at [111, 85] on div at bounding box center [129, 83] width 36 height 7
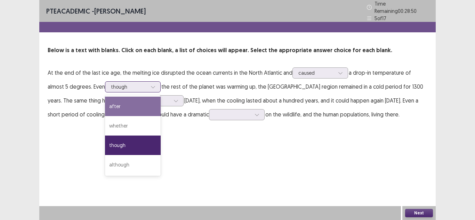
click at [105, 105] on div "after" at bounding box center [133, 106] width 56 height 19
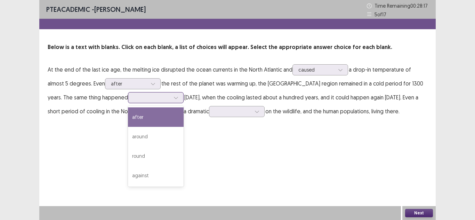
click at [134, 100] on div at bounding box center [152, 97] width 36 height 7
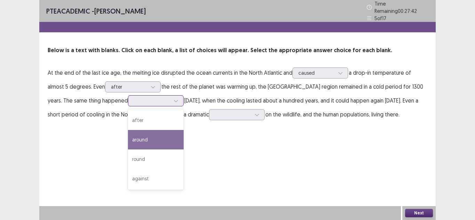
click at [128, 134] on div "around" at bounding box center [156, 139] width 56 height 19
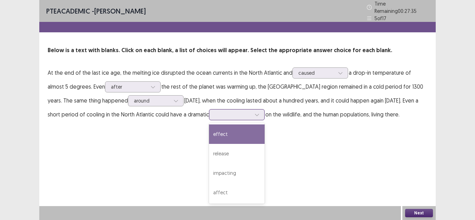
click at [223, 113] on div at bounding box center [233, 114] width 36 height 7
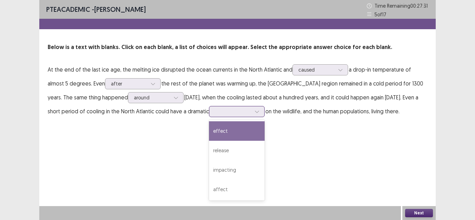
click at [225, 133] on div "effect" at bounding box center [237, 130] width 56 height 19
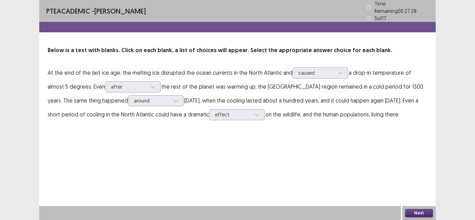
click at [413, 213] on button "Next" at bounding box center [419, 213] width 28 height 8
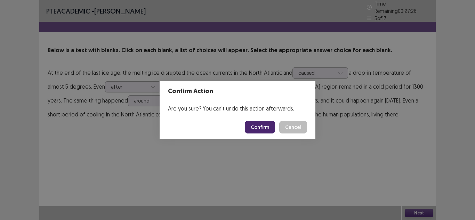
click at [257, 129] on button "Confirm" at bounding box center [260, 127] width 30 height 13
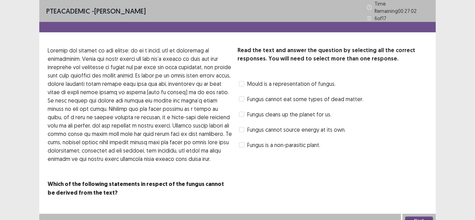
drag, startPoint x: 151, startPoint y: 48, endPoint x: 189, endPoint y: 48, distance: 37.9
click at [189, 48] on p at bounding box center [140, 104] width 184 height 117
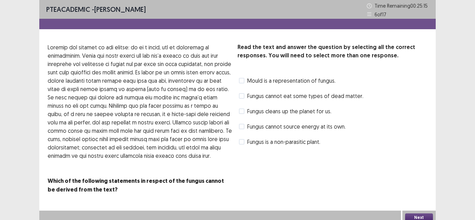
click at [330, 131] on span "Fungus cannot source energy at its own." at bounding box center [296, 126] width 98 height 8
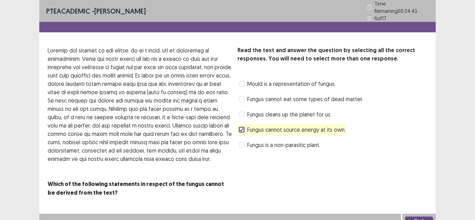
click at [314, 145] on span "Fungus is a non-parasitic plant." at bounding box center [283, 145] width 73 height 8
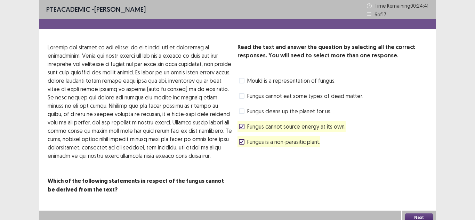
click at [422, 218] on button "Next" at bounding box center [419, 218] width 28 height 8
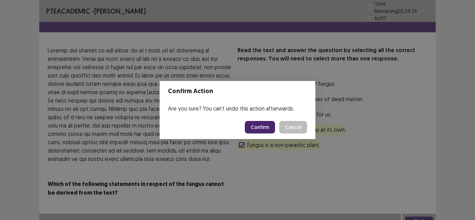
click at [268, 127] on button "Confirm" at bounding box center [260, 127] width 30 height 13
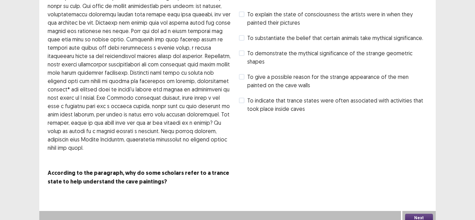
scroll to position [71, 0]
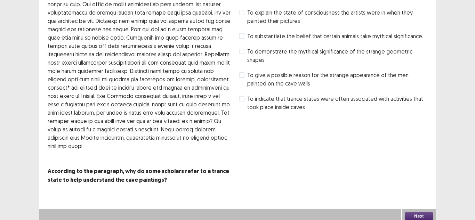
drag, startPoint x: 131, startPoint y: 171, endPoint x: 207, endPoint y: 161, distance: 76.5
click at [207, 161] on p "According to the paragraph, why do some scholars refer to a trance state to hel…" at bounding box center [140, 84] width 184 height 218
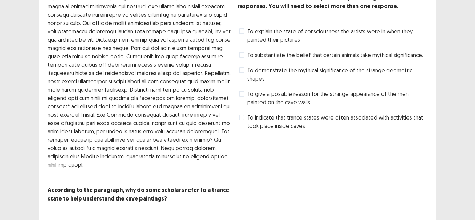
scroll to position [37, 0]
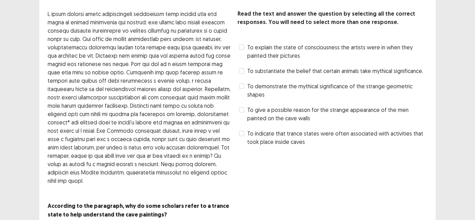
click at [329, 108] on span "To give a possible reason for the strange appearance of the men painted on the …" at bounding box center [337, 114] width 180 height 17
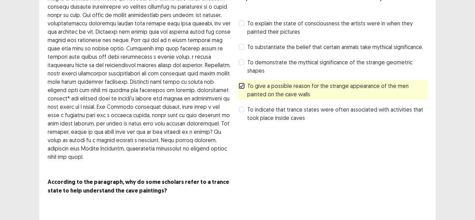
scroll to position [71, 0]
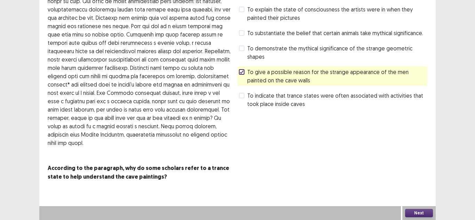
click at [267, 103] on span "To indicate that trance states were often associated with activities that took …" at bounding box center [337, 100] width 180 height 17
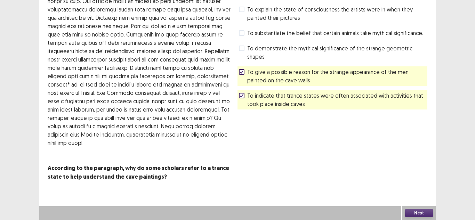
click at [415, 210] on button "Next" at bounding box center [419, 213] width 28 height 8
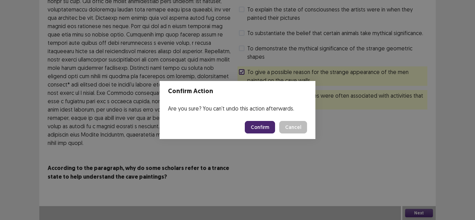
click at [251, 120] on footer "Confirm Cancel" at bounding box center [238, 128] width 156 height 24
click at [257, 131] on button "Confirm" at bounding box center [260, 127] width 30 height 13
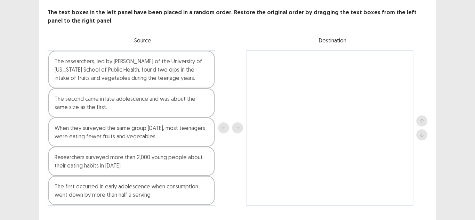
scroll to position [51, 0]
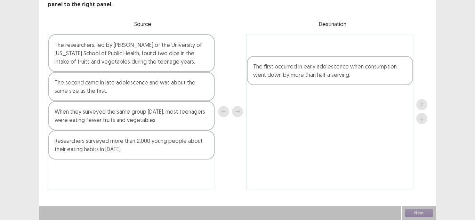
drag, startPoint x: 127, startPoint y: 174, endPoint x: 329, endPoint y: 69, distance: 227.4
click at [329, 69] on div "The researchers, led by [PERSON_NAME] of the University of [US_STATE] School of…" at bounding box center [238, 112] width 380 height 156
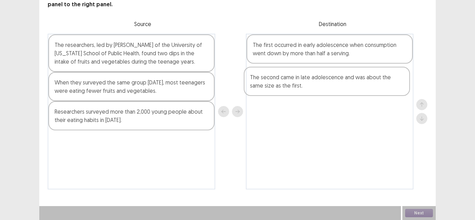
drag, startPoint x: 92, startPoint y: 90, endPoint x: 290, endPoint y: 85, distance: 198.4
click at [290, 85] on div "The researchers, led by [PERSON_NAME] of the University of [US_STATE] School of…" at bounding box center [238, 112] width 380 height 156
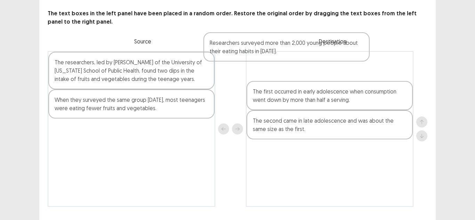
scroll to position [33, 0]
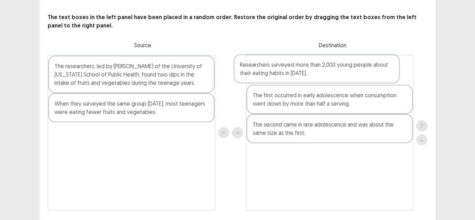
drag, startPoint x: 116, startPoint y: 124, endPoint x: 303, endPoint y: 77, distance: 193.4
click at [303, 77] on div "The researchers, led by [PERSON_NAME] of the University of [US_STATE] School of…" at bounding box center [238, 133] width 380 height 156
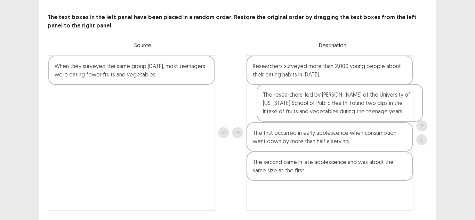
drag, startPoint x: 134, startPoint y: 76, endPoint x: 347, endPoint y: 111, distance: 215.9
click at [347, 111] on div "The researchers, led by [PERSON_NAME] of the University of [US_STATE] School of…" at bounding box center [238, 133] width 380 height 156
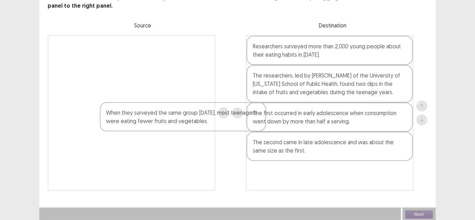
scroll to position [51, 0]
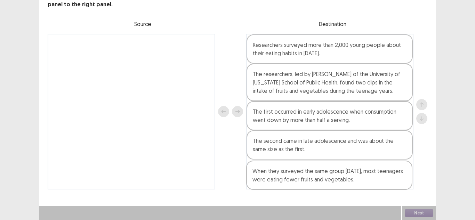
drag, startPoint x: 139, startPoint y: 49, endPoint x: 337, endPoint y: 178, distance: 236.7
click at [337, 178] on div "When they surveyed the same group [DATE], most teenagers were eating fewer frui…" at bounding box center [238, 112] width 380 height 156
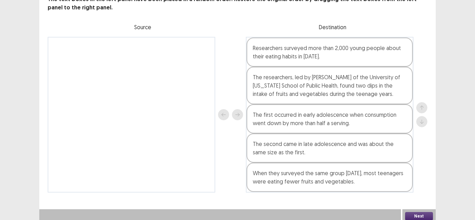
click at [415, 212] on button "Next" at bounding box center [419, 216] width 28 height 8
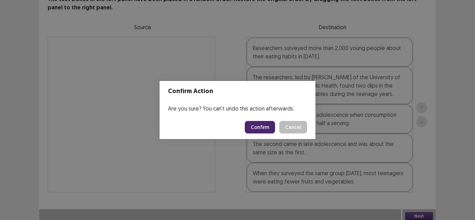
click at [267, 127] on button "Confirm" at bounding box center [260, 127] width 30 height 13
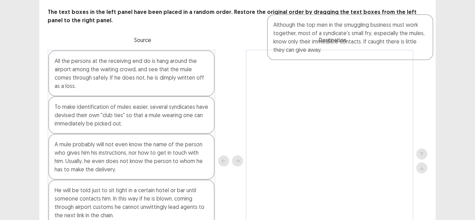
scroll to position [34, 0]
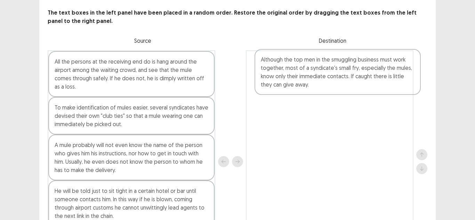
drag, startPoint x: 95, startPoint y: 92, endPoint x: 305, endPoint y: 78, distance: 210.7
click at [305, 78] on div "All the persons at the receiving end do is hang around the airport among the wa…" at bounding box center [238, 161] width 380 height 223
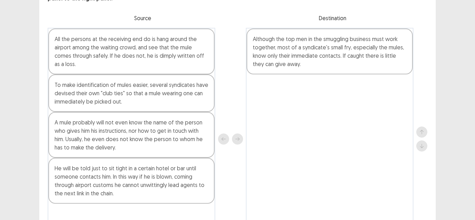
scroll to position [69, 0]
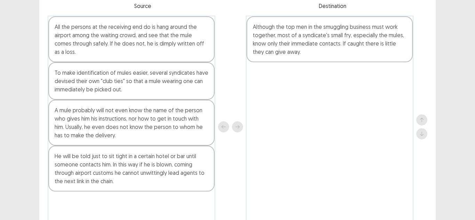
click at [103, 124] on div "A mule probably will not even know the name of the person who gives him his ins…" at bounding box center [131, 123] width 166 height 46
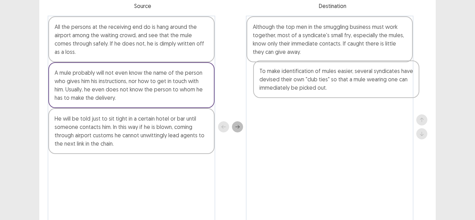
drag, startPoint x: 104, startPoint y: 79, endPoint x: 311, endPoint y: 78, distance: 207.1
click at [311, 78] on div "All the persons at the receiving end do is hang around the airport among the wa…" at bounding box center [238, 127] width 380 height 223
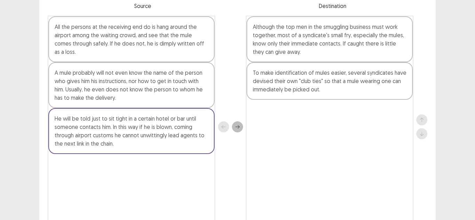
click at [109, 85] on div "A mule probably will not even know the name of the person who gives him his ins…" at bounding box center [131, 85] width 166 height 46
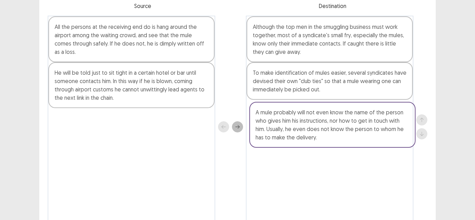
drag, startPoint x: 132, startPoint y: 92, endPoint x: 333, endPoint y: 132, distance: 205.8
click at [333, 132] on div "All the persons at the receiving end do is hang around the airport among the wa…" at bounding box center [238, 127] width 380 height 223
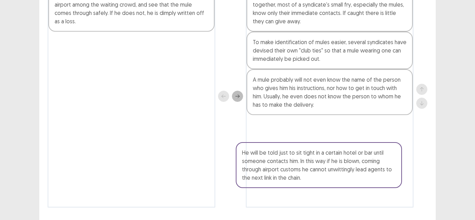
scroll to position [102, 0]
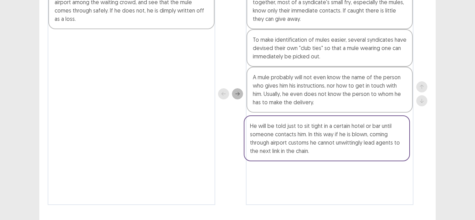
drag, startPoint x: 153, startPoint y: 93, endPoint x: 351, endPoint y: 149, distance: 205.5
click at [351, 149] on div "All the persons at the receiving end do is hang around the airport among the wa…" at bounding box center [238, 94] width 380 height 223
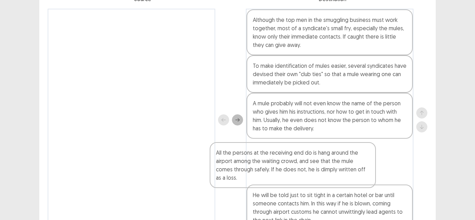
scroll to position [79, 0]
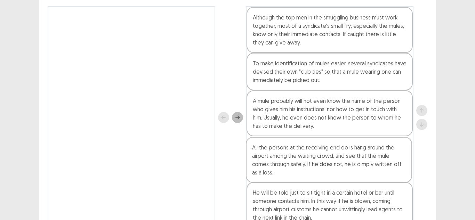
drag, startPoint x: 140, startPoint y: 42, endPoint x: 338, endPoint y: 163, distance: 232.3
click at [338, 163] on div "All the persons at the receiving end do is hang around the airport among the wa…" at bounding box center [238, 117] width 380 height 223
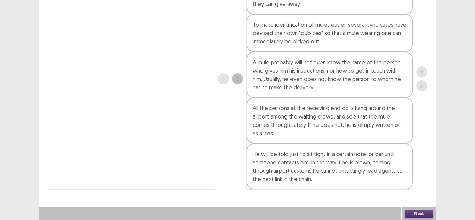
scroll to position [118, 0]
click at [412, 214] on button "Next" at bounding box center [419, 213] width 28 height 8
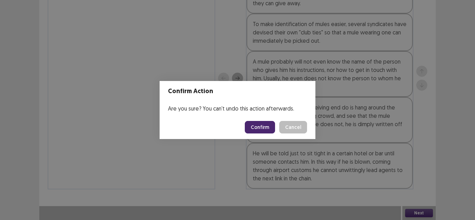
click at [268, 128] on button "Confirm" at bounding box center [260, 127] width 30 height 13
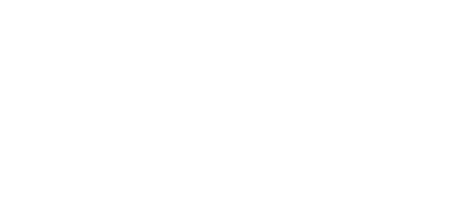
scroll to position [0, 0]
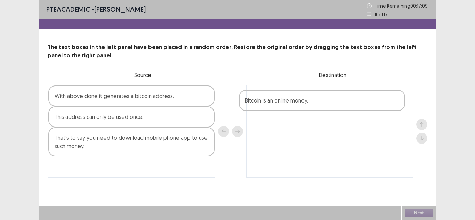
drag, startPoint x: 148, startPoint y: 119, endPoint x: 348, endPoint y: 103, distance: 200.4
click at [348, 103] on div "With above done it generates a bitcoin address. Bitcoin is an online money. Thi…" at bounding box center [238, 131] width 380 height 93
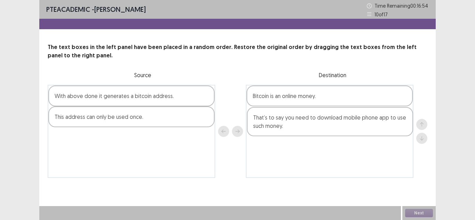
drag, startPoint x: 131, startPoint y: 147, endPoint x: 332, endPoint y: 126, distance: 202.6
click at [332, 126] on div "With above done it generates a bitcoin address. This address can only be used o…" at bounding box center [238, 131] width 380 height 93
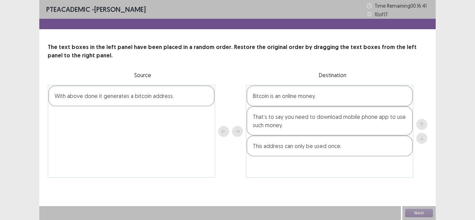
drag, startPoint x: 149, startPoint y: 121, endPoint x: 351, endPoint y: 151, distance: 204.0
click at [351, 151] on div "With above done it generates a bitcoin address. This address can only be used o…" at bounding box center [238, 131] width 380 height 93
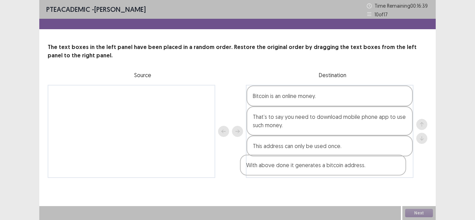
drag, startPoint x: 184, startPoint y: 99, endPoint x: 381, endPoint y: 173, distance: 209.9
click at [381, 173] on div "With above done it generates a bitcoin address. Bitcoin is an online money. Tha…" at bounding box center [238, 131] width 380 height 93
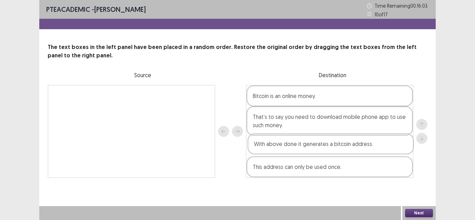
drag, startPoint x: 315, startPoint y: 174, endPoint x: 313, endPoint y: 150, distance: 23.8
click at [313, 150] on div "Bitcoin is an online money. That’s to say you need to download mobile phone app…" at bounding box center [330, 131] width 168 height 93
click at [417, 214] on button "Next" at bounding box center [419, 213] width 28 height 8
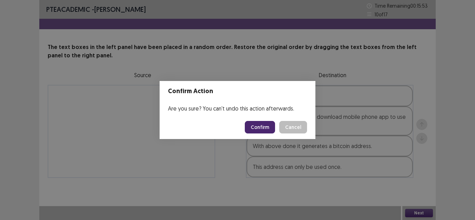
click at [256, 125] on button "Confirm" at bounding box center [260, 127] width 30 height 13
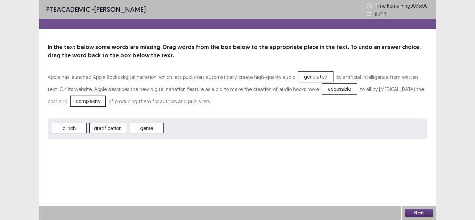
click at [429, 213] on button "Next" at bounding box center [419, 213] width 28 height 8
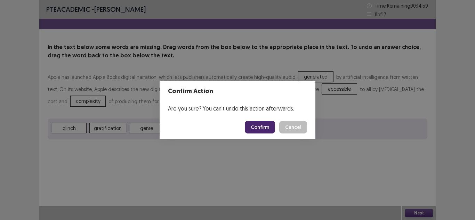
click at [251, 125] on button "Confirm" at bounding box center [260, 127] width 30 height 13
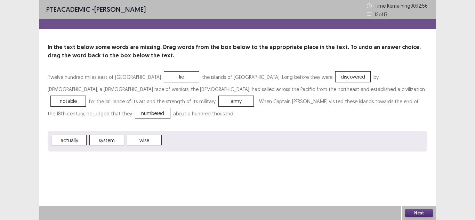
click at [418, 212] on button "Next" at bounding box center [419, 213] width 28 height 8
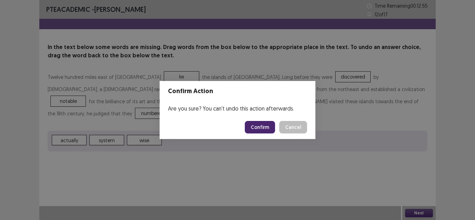
click at [255, 129] on button "Confirm" at bounding box center [260, 127] width 30 height 13
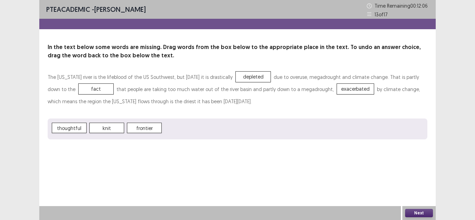
click at [422, 214] on button "Next" at bounding box center [419, 213] width 28 height 8
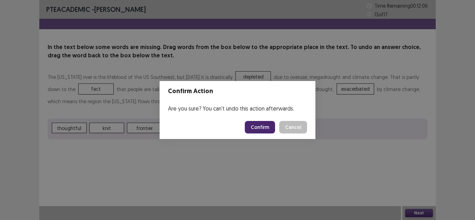
click at [262, 127] on button "Confirm" at bounding box center [260, 127] width 30 height 13
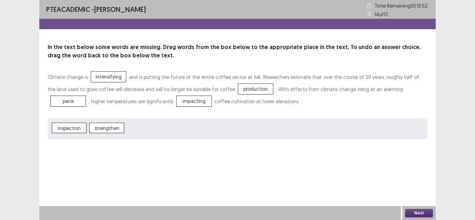
click at [416, 213] on button "Next" at bounding box center [419, 213] width 28 height 8
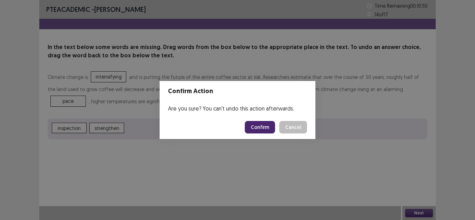
click at [268, 123] on button "Confirm" at bounding box center [260, 127] width 30 height 13
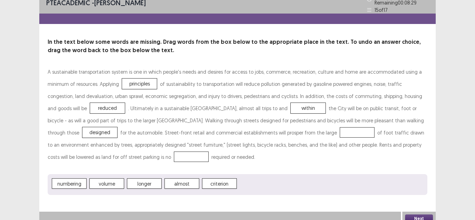
scroll to position [11, 0]
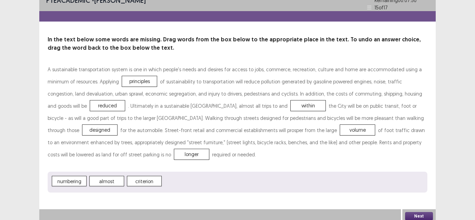
click at [415, 213] on button "Next" at bounding box center [419, 216] width 28 height 8
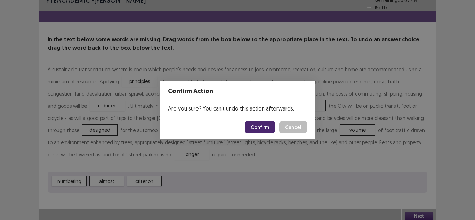
click at [267, 128] on button "Confirm" at bounding box center [260, 127] width 30 height 13
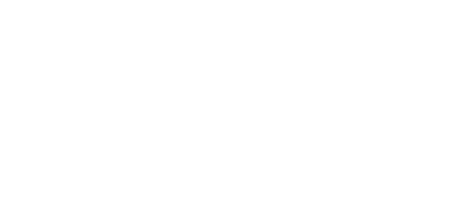
scroll to position [0, 0]
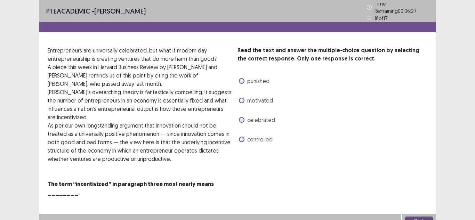
click at [254, 99] on span "motivated" at bounding box center [260, 100] width 26 height 8
click at [419, 217] on button "Next" at bounding box center [419, 221] width 28 height 8
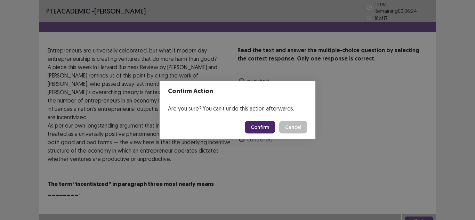
click at [267, 127] on button "Confirm" at bounding box center [260, 127] width 30 height 13
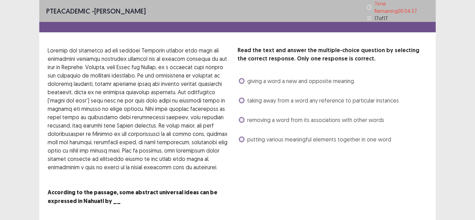
click at [279, 138] on span "putting various meaningful elements together in one word" at bounding box center [319, 139] width 144 height 8
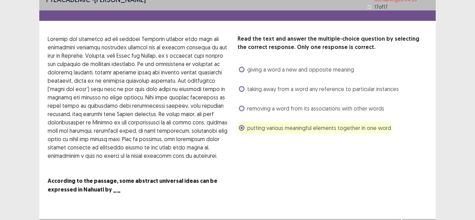
scroll to position [21, 0]
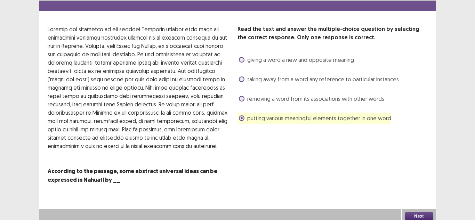
click at [426, 212] on button "Next" at bounding box center [419, 216] width 28 height 8
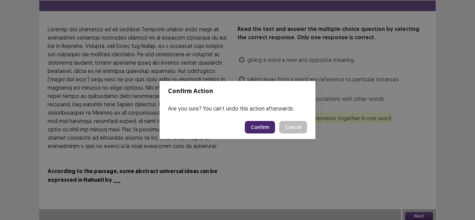
click at [262, 123] on button "Confirm" at bounding box center [260, 127] width 30 height 13
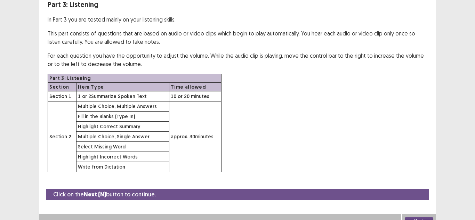
scroll to position [52, 0]
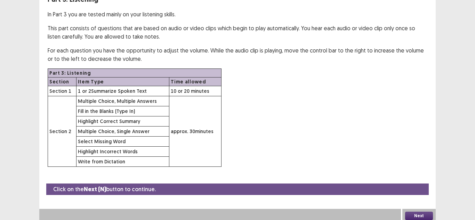
click at [422, 215] on button "Next" at bounding box center [419, 216] width 28 height 8
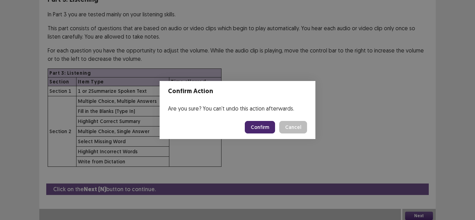
click at [268, 126] on button "Confirm" at bounding box center [260, 127] width 30 height 13
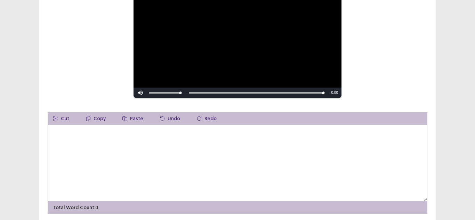
scroll to position [70, 0]
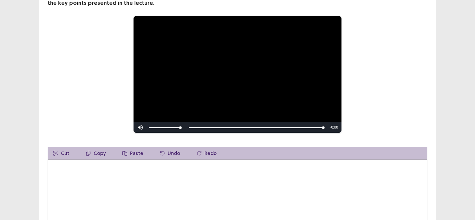
click at [111, 177] on textarea at bounding box center [238, 198] width 380 height 77
click at [116, 168] on textarea "**********" at bounding box center [238, 198] width 380 height 77
click at [85, 165] on textarea "**********" at bounding box center [238, 198] width 380 height 77
click at [152, 162] on textarea "**********" at bounding box center [238, 198] width 380 height 77
drag, startPoint x: 205, startPoint y: 167, endPoint x: 61, endPoint y: 165, distance: 144.8
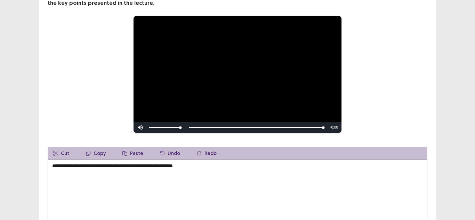
click at [61, 165] on textarea "**********" at bounding box center [238, 198] width 380 height 77
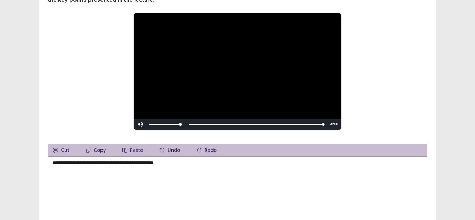
click at [61, 165] on textarea "**********" at bounding box center [238, 195] width 380 height 77
click at [183, 163] on textarea "**********" at bounding box center [238, 195] width 380 height 77
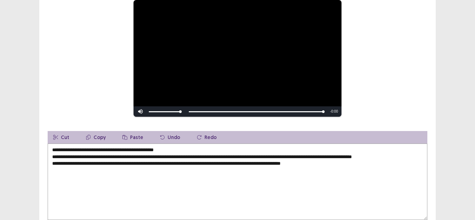
scroll to position [104, 0]
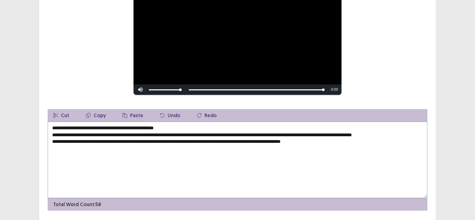
click at [164, 142] on textarea "**********" at bounding box center [238, 160] width 380 height 77
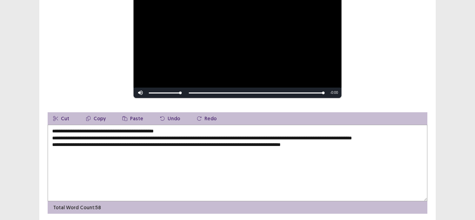
click at [207, 141] on textarea "**********" at bounding box center [238, 163] width 380 height 77
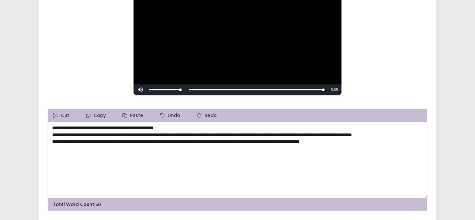
click at [348, 144] on textarea "**********" at bounding box center [238, 160] width 380 height 77
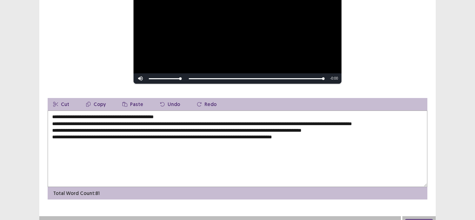
scroll to position [126, 0]
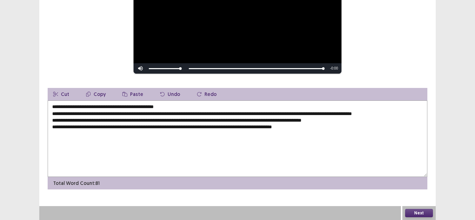
type textarea "**********"
click at [425, 213] on button "Next" at bounding box center [419, 213] width 28 height 8
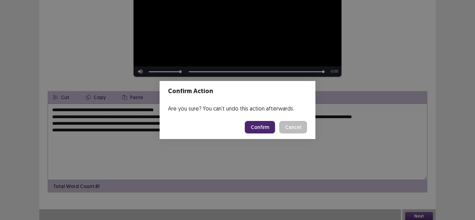
click at [256, 132] on button "Confirm" at bounding box center [260, 127] width 30 height 13
click at [288, 126] on div "Loading... Confirm Cancel" at bounding box center [276, 127] width 62 height 13
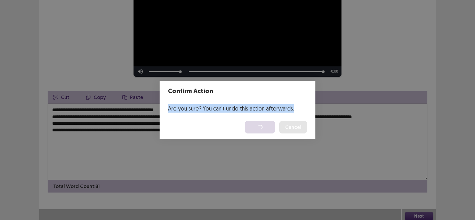
click at [288, 126] on div "Loading... Confirm Cancel" at bounding box center [276, 127] width 62 height 13
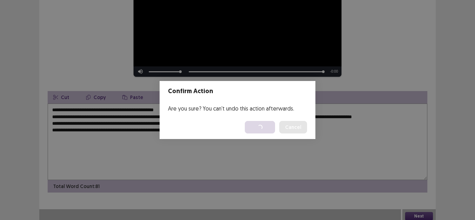
click at [287, 126] on div "Loading... Confirm Cancel" at bounding box center [276, 127] width 62 height 13
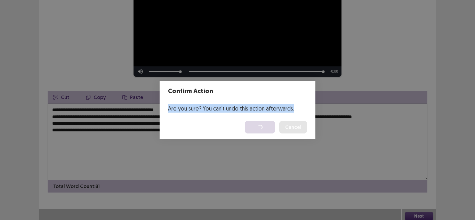
click at [287, 126] on div "Loading... Confirm Cancel" at bounding box center [276, 127] width 62 height 13
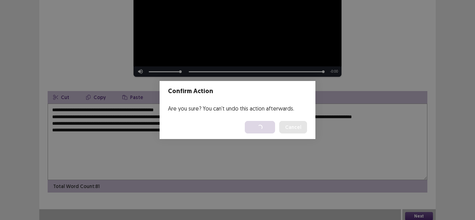
click at [287, 126] on div "Loading... Confirm Cancel" at bounding box center [276, 127] width 62 height 13
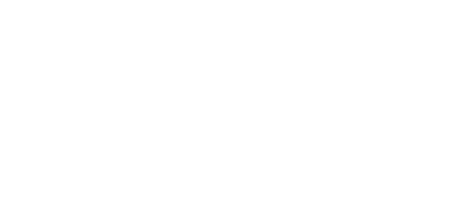
scroll to position [0, 0]
click at [287, 0] on html "PTE Academic Mock — Flowy by FastFlowUp [DATE] 10:00 AM" at bounding box center [237, 0] width 475 height 0
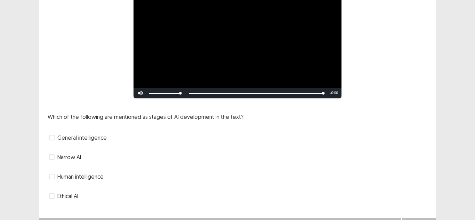
scroll to position [94, 0]
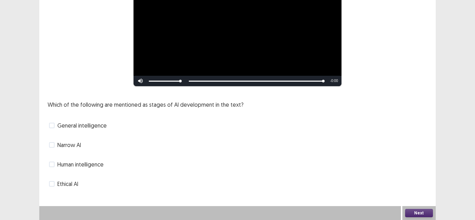
click at [66, 149] on span "Narrow AI" at bounding box center [69, 145] width 24 height 8
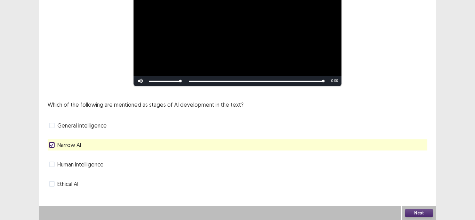
click at [425, 220] on div "Next" at bounding box center [419, 213] width 33 height 14
click at [420, 215] on button "Next" at bounding box center [419, 213] width 28 height 8
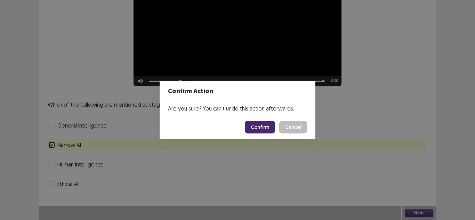
click at [270, 125] on button "Confirm" at bounding box center [260, 127] width 30 height 13
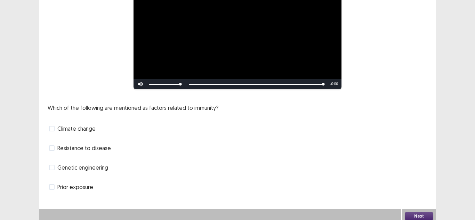
click at [82, 183] on span "Prior exposure" at bounding box center [75, 187] width 36 height 8
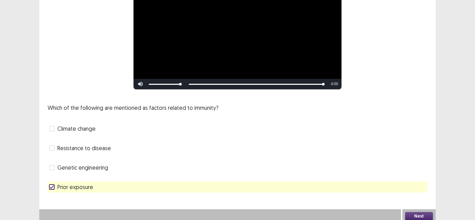
click at [419, 214] on button "Next" at bounding box center [419, 216] width 28 height 8
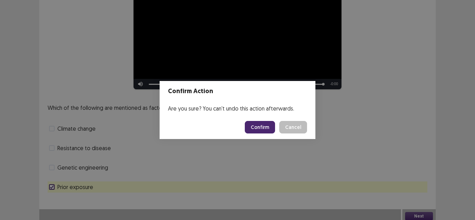
click at [261, 125] on button "Confirm" at bounding box center [260, 127] width 30 height 13
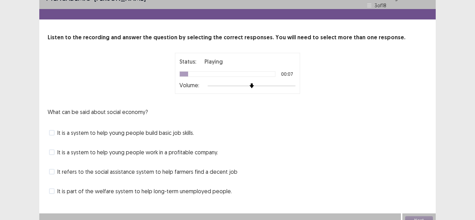
scroll to position [17, 0]
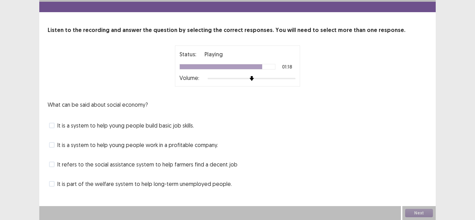
click at [51, 183] on span at bounding box center [52, 184] width 6 height 6
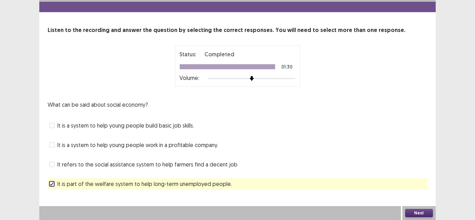
click at [51, 125] on span at bounding box center [52, 126] width 6 height 6
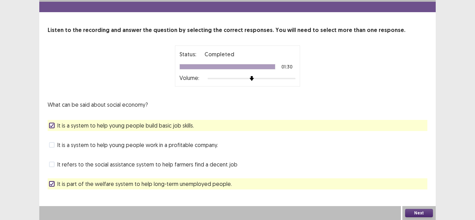
click at [56, 185] on label "It is part of the welfare system to help long-term unemployed people." at bounding box center [140, 184] width 183 height 8
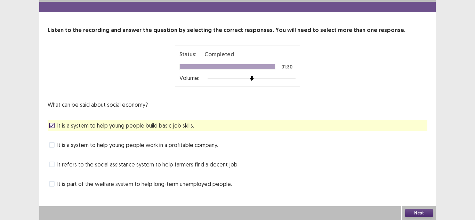
click at [54, 186] on span at bounding box center [52, 184] width 6 height 6
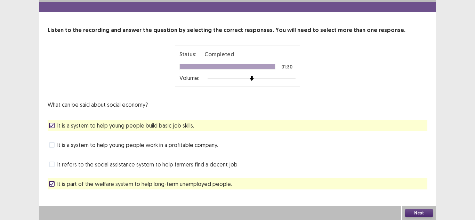
click at [61, 146] on span "It is a system to help young people work in a profitable company." at bounding box center [137, 145] width 161 height 8
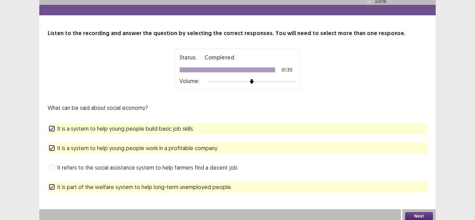
click at [117, 128] on span "It is a system to help young people build basic job skills." at bounding box center [125, 129] width 137 height 8
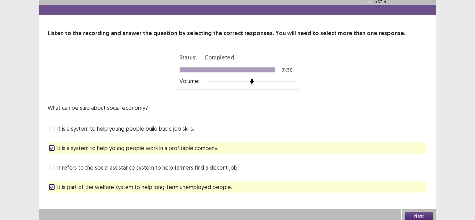
click at [418, 215] on button "Next" at bounding box center [419, 216] width 28 height 8
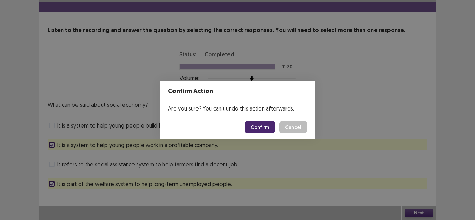
click at [272, 133] on button "Confirm" at bounding box center [260, 127] width 30 height 13
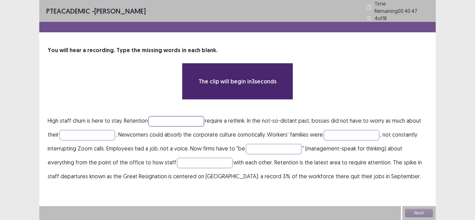
click at [183, 122] on input "text" at bounding box center [177, 121] width 56 height 10
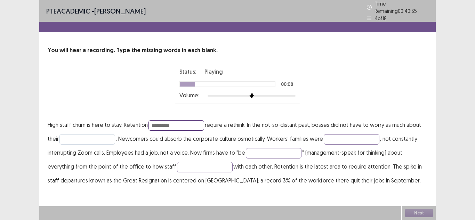
type input "**********"
click at [94, 137] on input "text" at bounding box center [88, 139] width 56 height 10
type input "*********"
click at [346, 138] on input "text" at bounding box center [352, 139] width 56 height 10
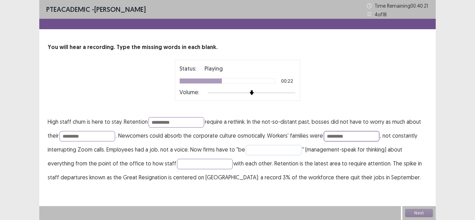
type input "*********"
click at [264, 153] on input "text" at bounding box center [274, 150] width 56 height 10
type input "**********"
click at [180, 167] on input "text" at bounding box center [205, 164] width 56 height 10
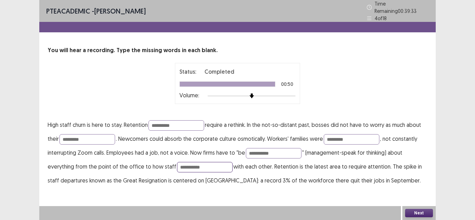
type input "**********"
click at [424, 213] on button "Next" at bounding box center [419, 213] width 28 height 8
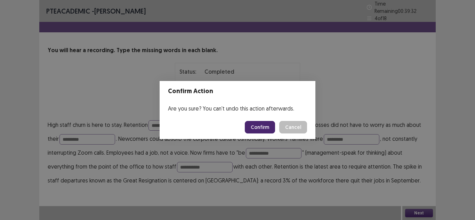
click at [268, 130] on button "Confirm" at bounding box center [260, 127] width 30 height 13
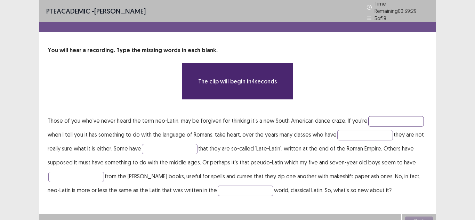
click at [401, 120] on input "text" at bounding box center [397, 121] width 56 height 10
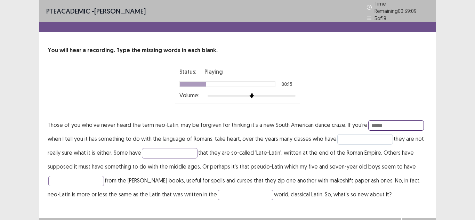
type input "******"
click at [359, 136] on input "text" at bounding box center [366, 139] width 56 height 10
type input "*********"
click at [153, 150] on input "text" at bounding box center [170, 153] width 56 height 10
type input "*******"
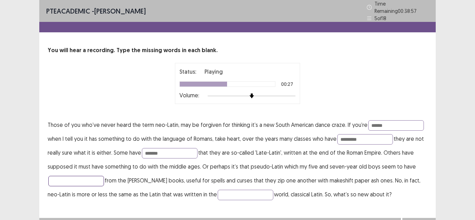
click at [75, 176] on input "text" at bounding box center [76, 181] width 56 height 10
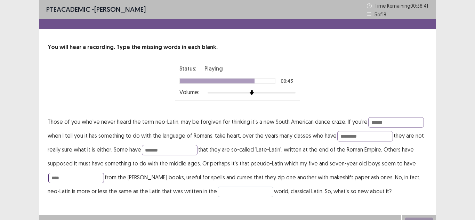
type input "****"
click at [218, 189] on input "text" at bounding box center [246, 192] width 56 height 10
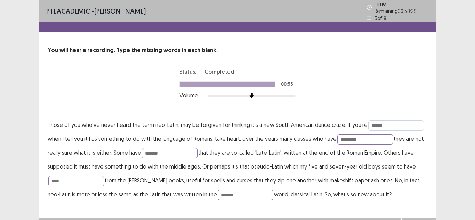
type input "*******"
click at [377, 124] on input "******" at bounding box center [397, 125] width 56 height 10
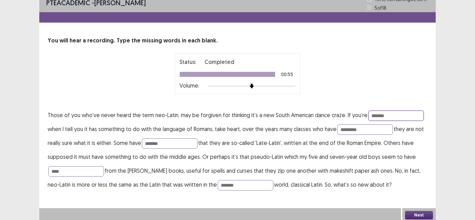
scroll to position [9, 0]
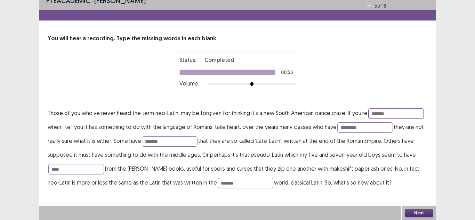
type input "*******"
click at [418, 213] on button "Next" at bounding box center [419, 213] width 28 height 8
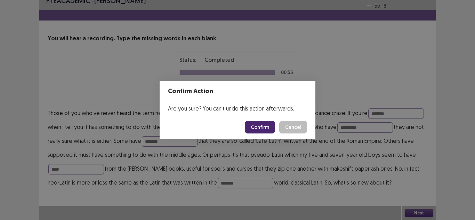
click at [251, 132] on button "Confirm" at bounding box center [260, 127] width 30 height 13
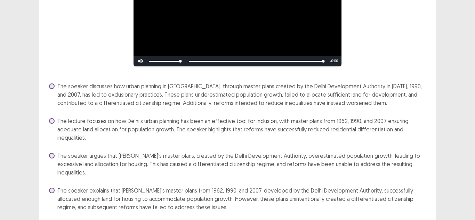
scroll to position [128, 0]
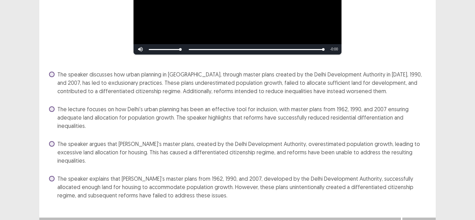
click at [70, 83] on span "The speaker discusses how urban planning in [GEOGRAPHIC_DATA], through master p…" at bounding box center [242, 82] width 370 height 25
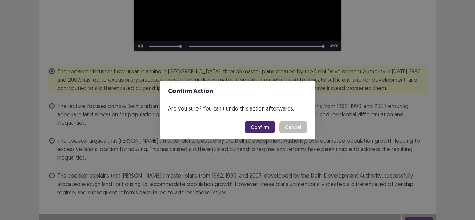
click at [268, 126] on button "Confirm" at bounding box center [260, 127] width 30 height 13
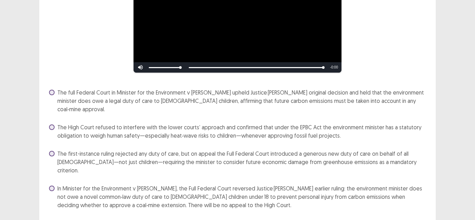
scroll to position [112, 0]
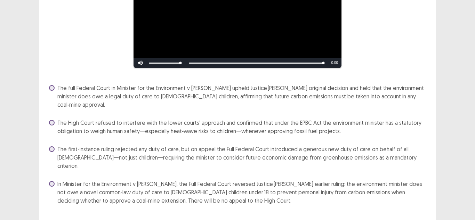
click at [234, 180] on span "In Minister for the Environment v [PERSON_NAME], the Full Federal Court reverse…" at bounding box center [242, 192] width 370 height 25
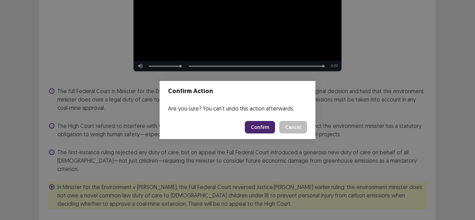
click at [248, 130] on button "Confirm" at bounding box center [260, 127] width 30 height 13
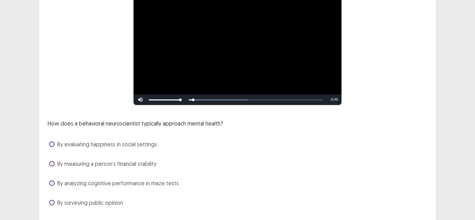
scroll to position [82, 0]
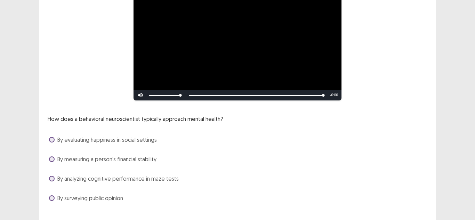
click at [133, 175] on span "By analyzing cognitive performance in maze tests" at bounding box center [117, 179] width 121 height 8
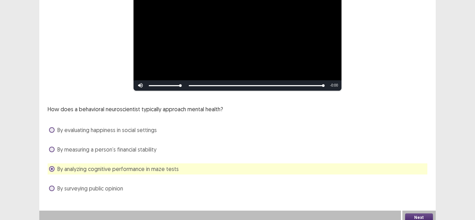
scroll to position [94, 0]
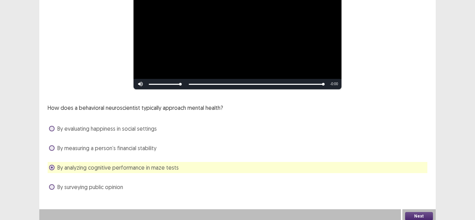
click at [431, 214] on button "Next" at bounding box center [419, 216] width 28 height 8
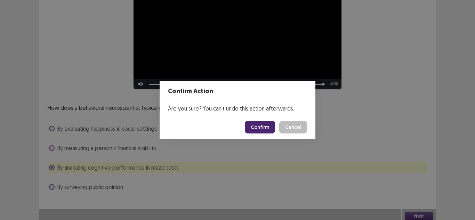
click at [251, 128] on button "Confirm" at bounding box center [260, 127] width 30 height 13
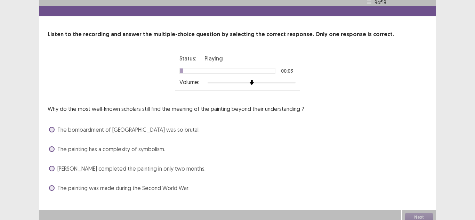
scroll to position [17, 0]
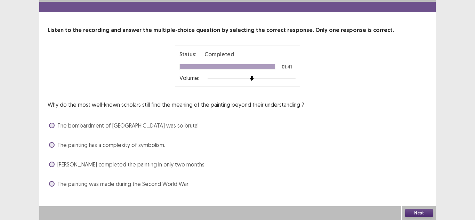
click at [90, 154] on div "Why do the most well-known scholars still find the meaning of the painting beyo…" at bounding box center [238, 145] width 380 height 89
click at [91, 149] on div "The painting has a complexity of symbolism." at bounding box center [238, 145] width 380 height 11
click at [89, 142] on span "The painting has a complexity of symbolism." at bounding box center [111, 145] width 108 height 8
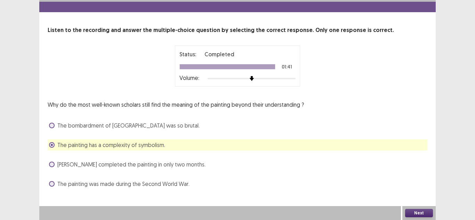
click at [421, 214] on button "Next" at bounding box center [419, 213] width 28 height 8
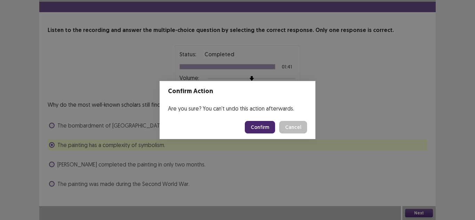
click at [251, 127] on button "Confirm" at bounding box center [260, 127] width 30 height 13
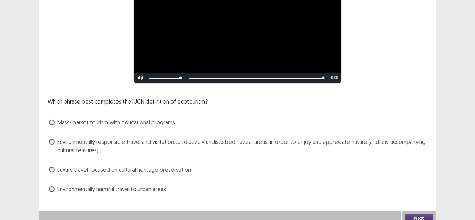
scroll to position [102, 0]
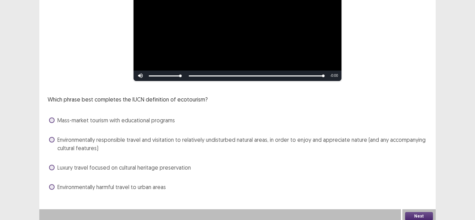
click at [175, 138] on span "Environmentally responsible travel and visitation to relatively undisturbed nat…" at bounding box center [242, 144] width 370 height 17
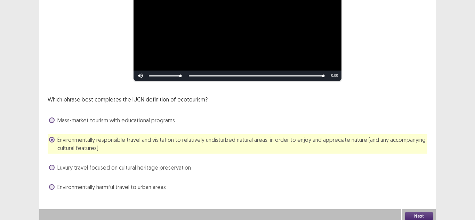
click at [416, 214] on button "Next" at bounding box center [419, 216] width 28 height 8
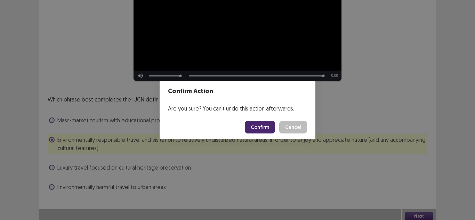
click at [266, 129] on button "Confirm" at bounding box center [260, 127] width 30 height 13
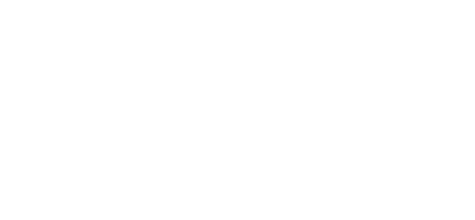
scroll to position [0, 0]
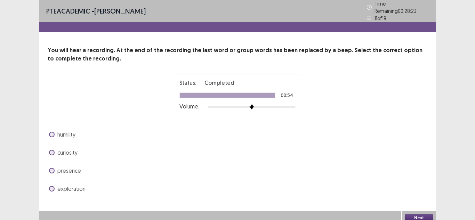
click at [63, 125] on div "You will hear a recording. At the end of the recording the last word or group w…" at bounding box center [237, 120] width 397 height 148
click at [66, 131] on span "humility" at bounding box center [66, 135] width 18 height 8
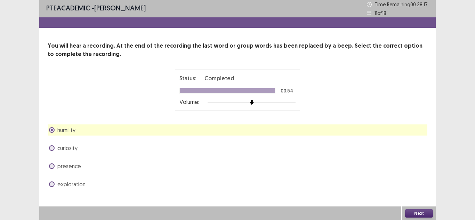
scroll to position [2, 0]
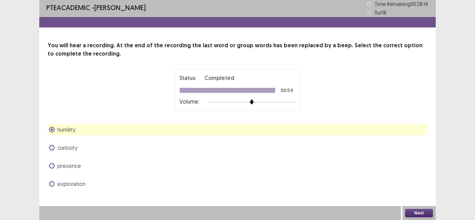
click at [429, 213] on button "Next" at bounding box center [419, 213] width 28 height 8
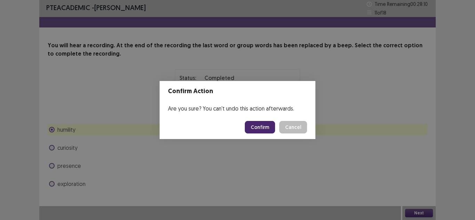
click at [298, 132] on button "Cancel" at bounding box center [293, 127] width 28 height 13
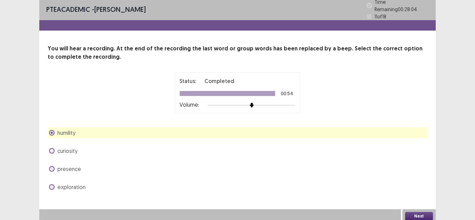
click at [423, 212] on button "Next" at bounding box center [419, 216] width 28 height 8
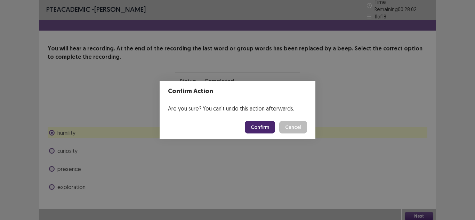
click at [92, 145] on div "Confirm Action Are you sure? You can't undo this action afterwards. Confirm Can…" at bounding box center [237, 110] width 475 height 220
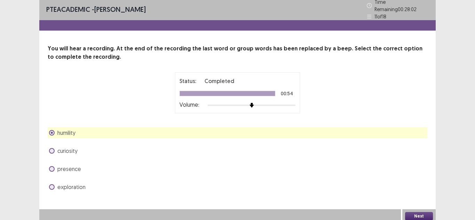
click at [72, 147] on span "curiosity" at bounding box center [67, 151] width 20 height 8
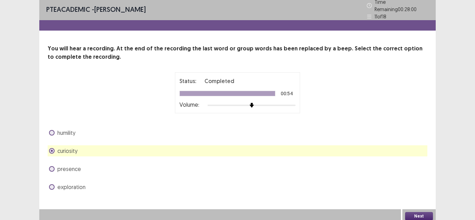
click at [413, 215] on button "Next" at bounding box center [419, 216] width 28 height 8
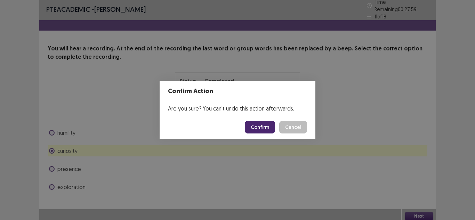
click at [263, 128] on button "Confirm" at bounding box center [260, 127] width 30 height 13
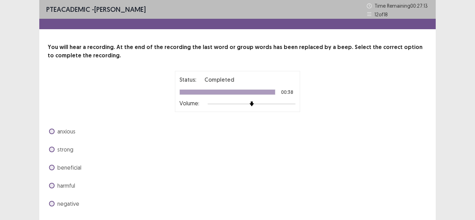
click at [73, 168] on span "beneficial" at bounding box center [69, 168] width 24 height 8
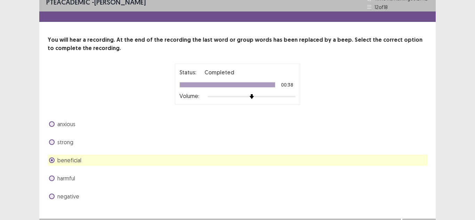
scroll to position [20, 0]
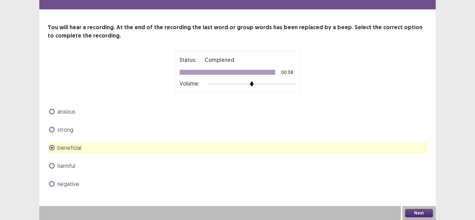
click at [431, 211] on button "Next" at bounding box center [419, 213] width 28 height 8
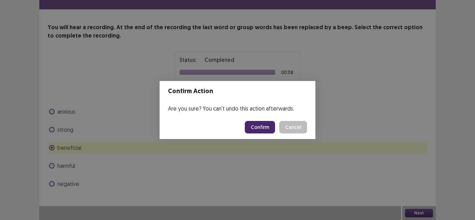
click at [259, 125] on button "Confirm" at bounding box center [260, 127] width 30 height 13
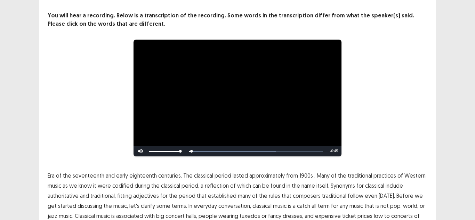
scroll to position [70, 0]
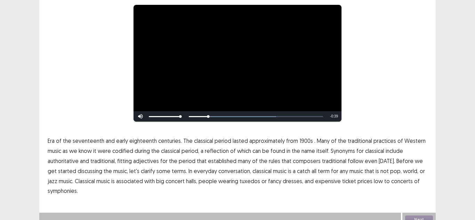
click at [302, 139] on span "1900s" at bounding box center [307, 141] width 14 height 8
click at [334, 160] on span "traditional" at bounding box center [334, 161] width 24 height 8
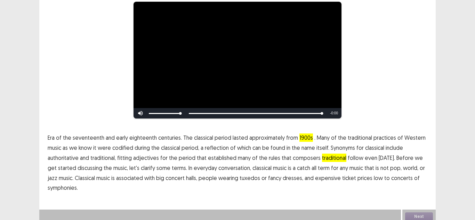
click at [374, 177] on span "low" at bounding box center [378, 178] width 9 height 8
click at [413, 214] on button "Next" at bounding box center [419, 217] width 28 height 8
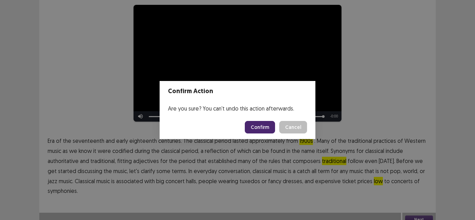
click at [263, 127] on button "Confirm" at bounding box center [260, 127] width 30 height 13
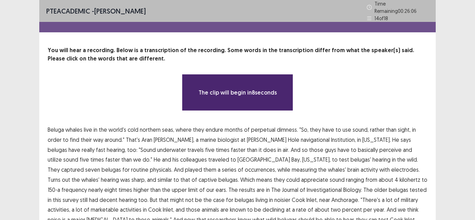
scroll to position [35, 0]
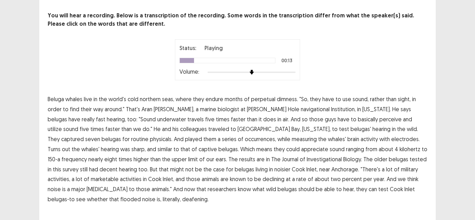
click at [301, 106] on span "navigational" at bounding box center [315, 109] width 29 height 8
click at [325, 116] on span "guys" at bounding box center [330, 119] width 11 height 8
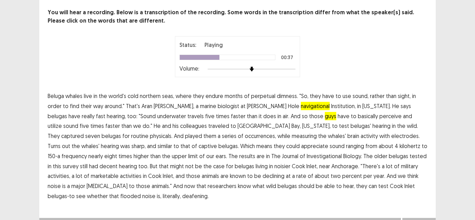
click at [245, 137] on span "occurrences," at bounding box center [260, 136] width 31 height 8
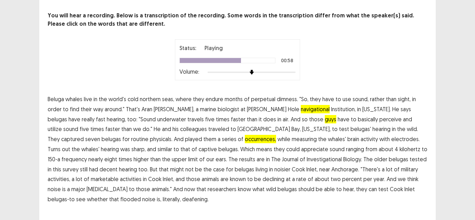
click at [307, 156] on span "Investigational" at bounding box center [324, 159] width 35 height 8
click at [119, 175] on span "marketable" at bounding box center [105, 179] width 28 height 8
click at [141, 195] on span "flooded" at bounding box center [130, 199] width 21 height 8
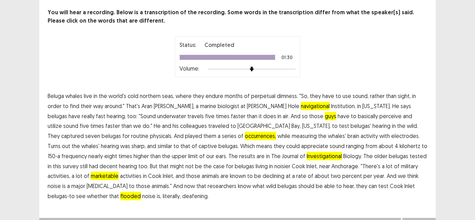
click at [325, 118] on span "guys" at bounding box center [330, 116] width 11 height 8
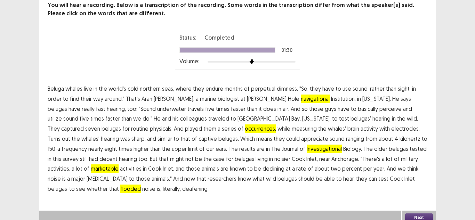
scroll to position [47, 0]
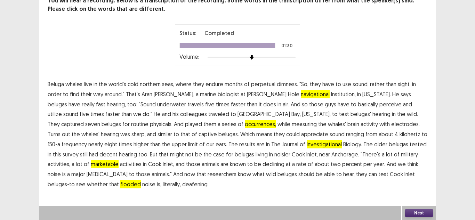
click at [413, 215] on button "Next" at bounding box center [419, 213] width 28 height 8
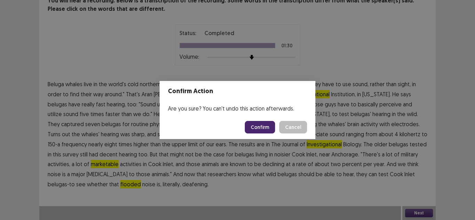
click at [261, 128] on button "Confirm" at bounding box center [260, 127] width 30 height 13
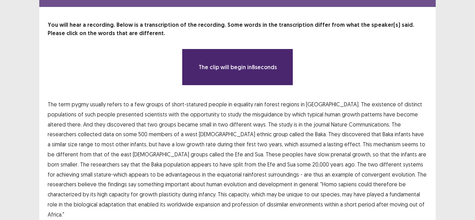
scroll to position [35, 0]
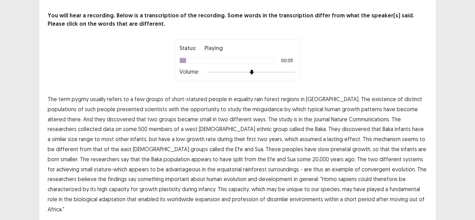
click at [246, 98] on span "equality" at bounding box center [243, 99] width 19 height 8
click at [253, 108] on span "misguidance" at bounding box center [268, 109] width 31 height 8
click at [300, 137] on span "assumed" at bounding box center [311, 139] width 22 height 8
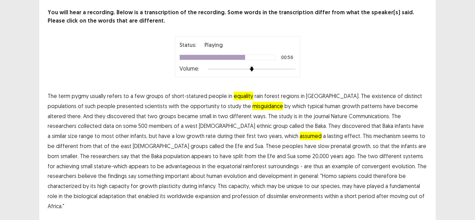
click at [268, 168] on span "surroundings" at bounding box center [283, 166] width 31 height 8
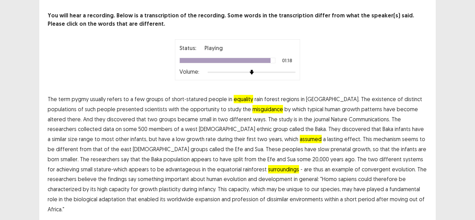
click at [232, 197] on span "profession" at bounding box center [245, 199] width 26 height 8
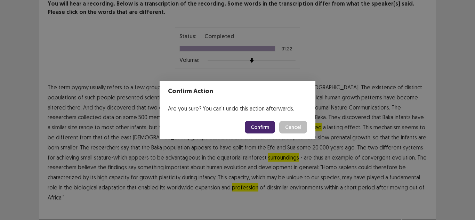
click at [268, 127] on button "Confirm" at bounding box center [260, 127] width 30 height 13
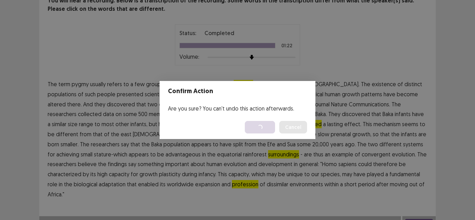
scroll to position [0, 0]
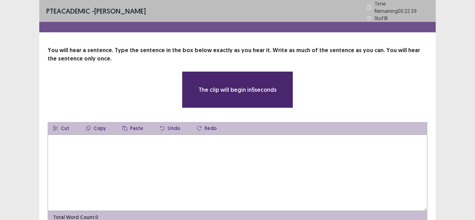
click at [111, 153] on textarea at bounding box center [238, 173] width 380 height 77
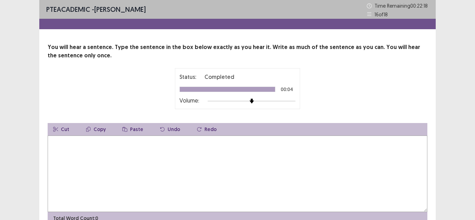
click at [117, 180] on textarea at bounding box center [238, 174] width 380 height 77
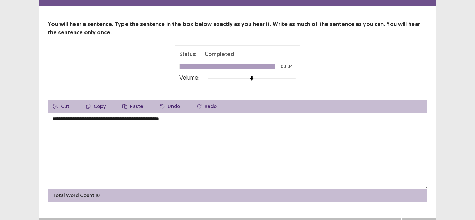
scroll to position [35, 0]
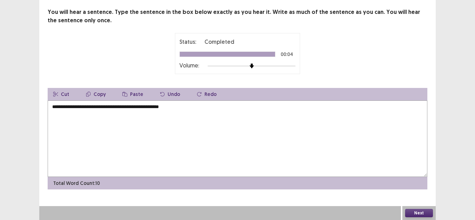
type textarea "**********"
click at [426, 212] on button "Next" at bounding box center [419, 213] width 28 height 8
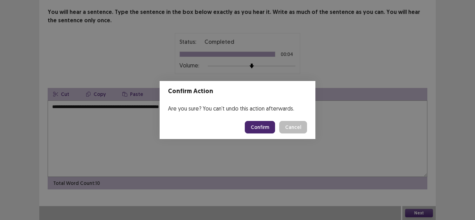
click at [262, 125] on button "Confirm" at bounding box center [260, 127] width 30 height 13
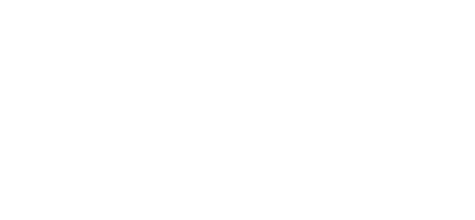
scroll to position [0, 0]
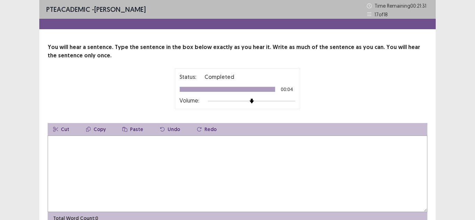
click at [197, 157] on textarea at bounding box center [238, 174] width 380 height 77
click at [101, 143] on textarea "**********" at bounding box center [238, 174] width 380 height 77
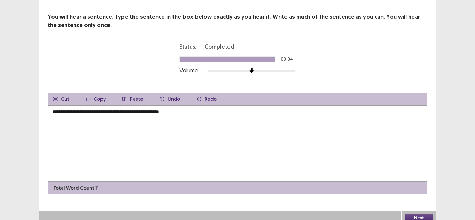
scroll to position [35, 0]
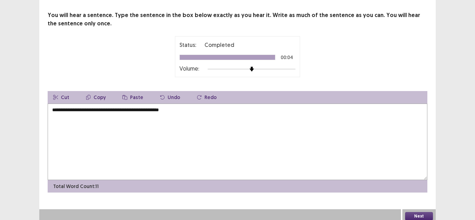
type textarea "**********"
click at [411, 213] on button "Next" at bounding box center [419, 216] width 28 height 8
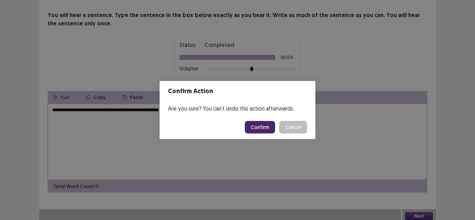
click at [261, 129] on button "Confirm" at bounding box center [260, 127] width 30 height 13
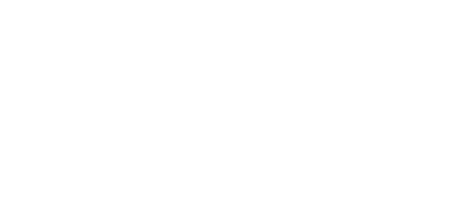
scroll to position [0, 0]
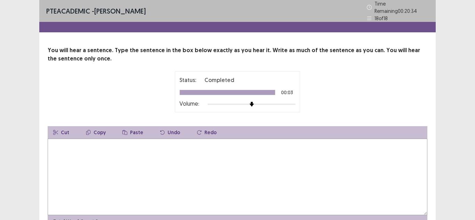
click at [114, 148] on textarea at bounding box center [238, 177] width 380 height 77
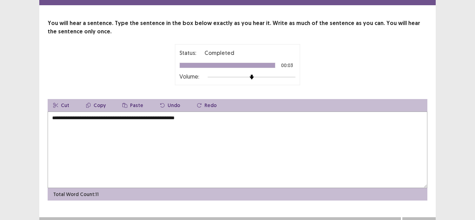
scroll to position [35, 0]
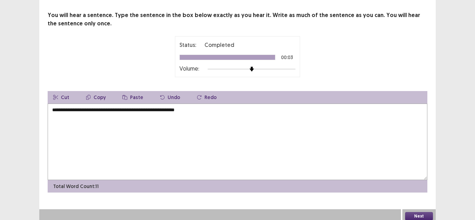
type textarea "**********"
click at [425, 212] on button "Next" at bounding box center [419, 216] width 28 height 8
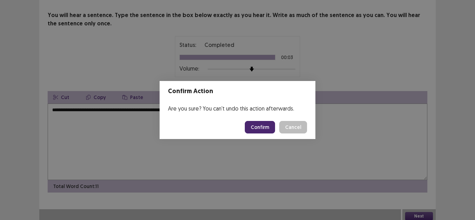
click at [256, 123] on button "Confirm" at bounding box center [260, 127] width 30 height 13
